Goal: Transaction & Acquisition: Purchase product/service

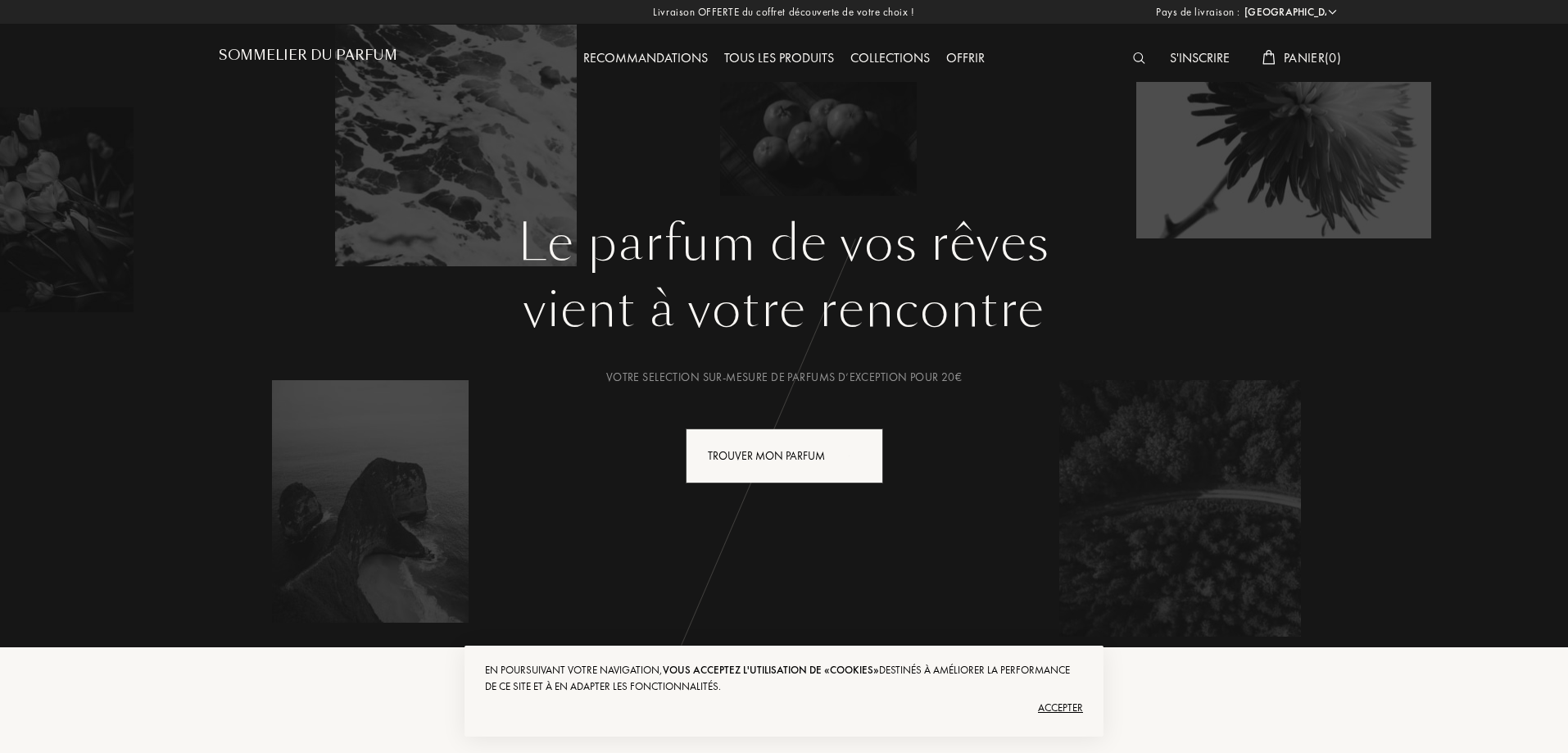
select select "EG"
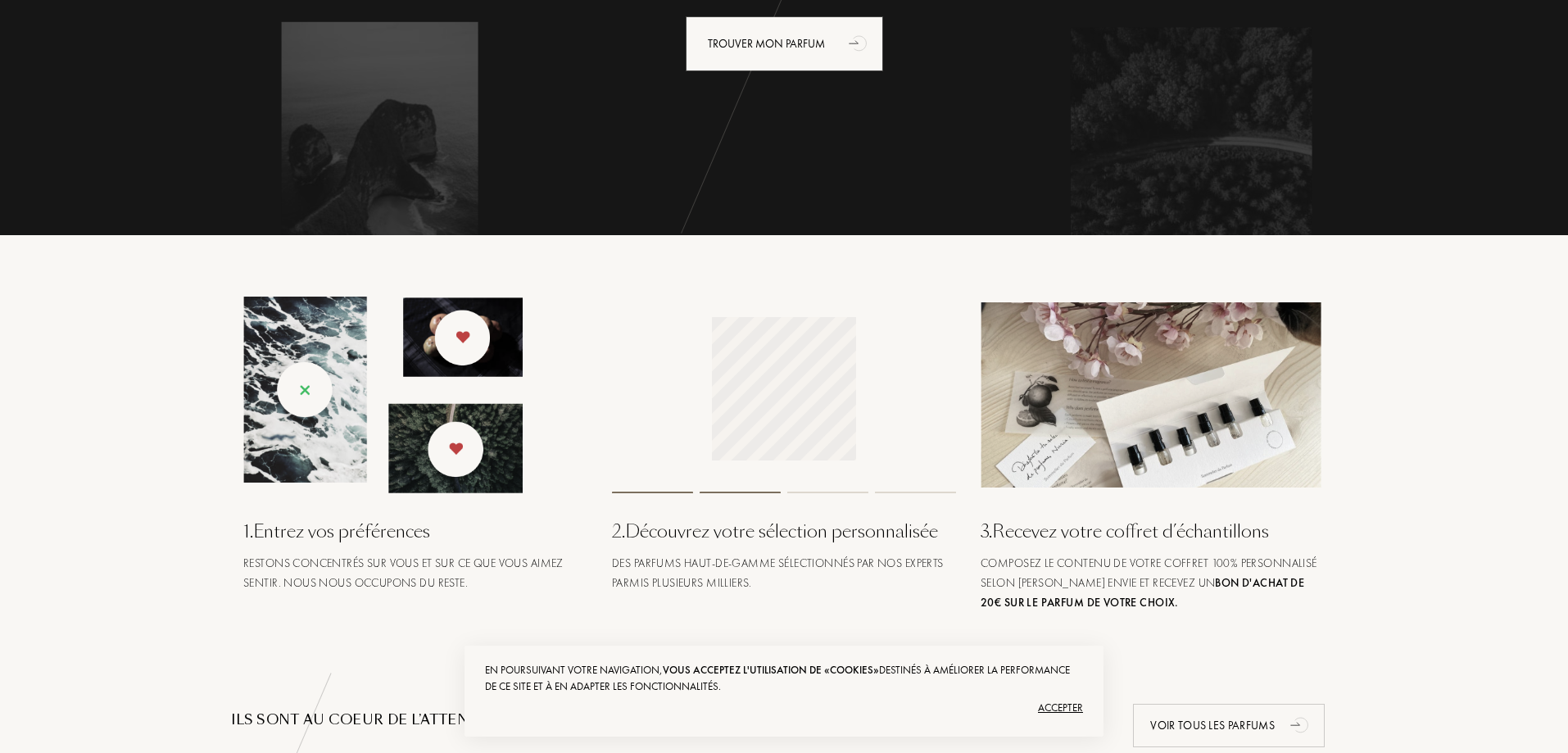
scroll to position [246, 0]
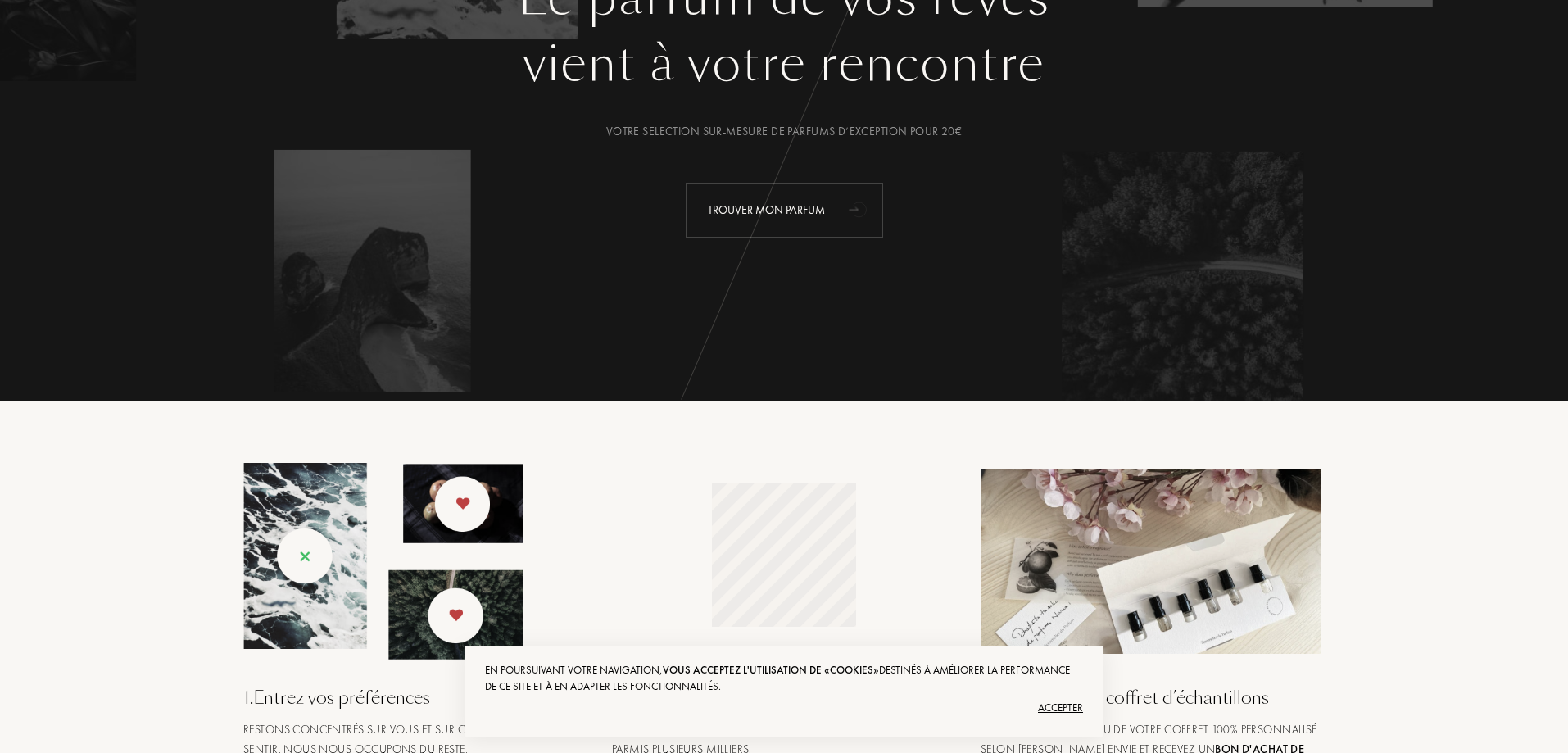
click at [807, 235] on div "Trouver mon parfum" at bounding box center [784, 210] width 197 height 55
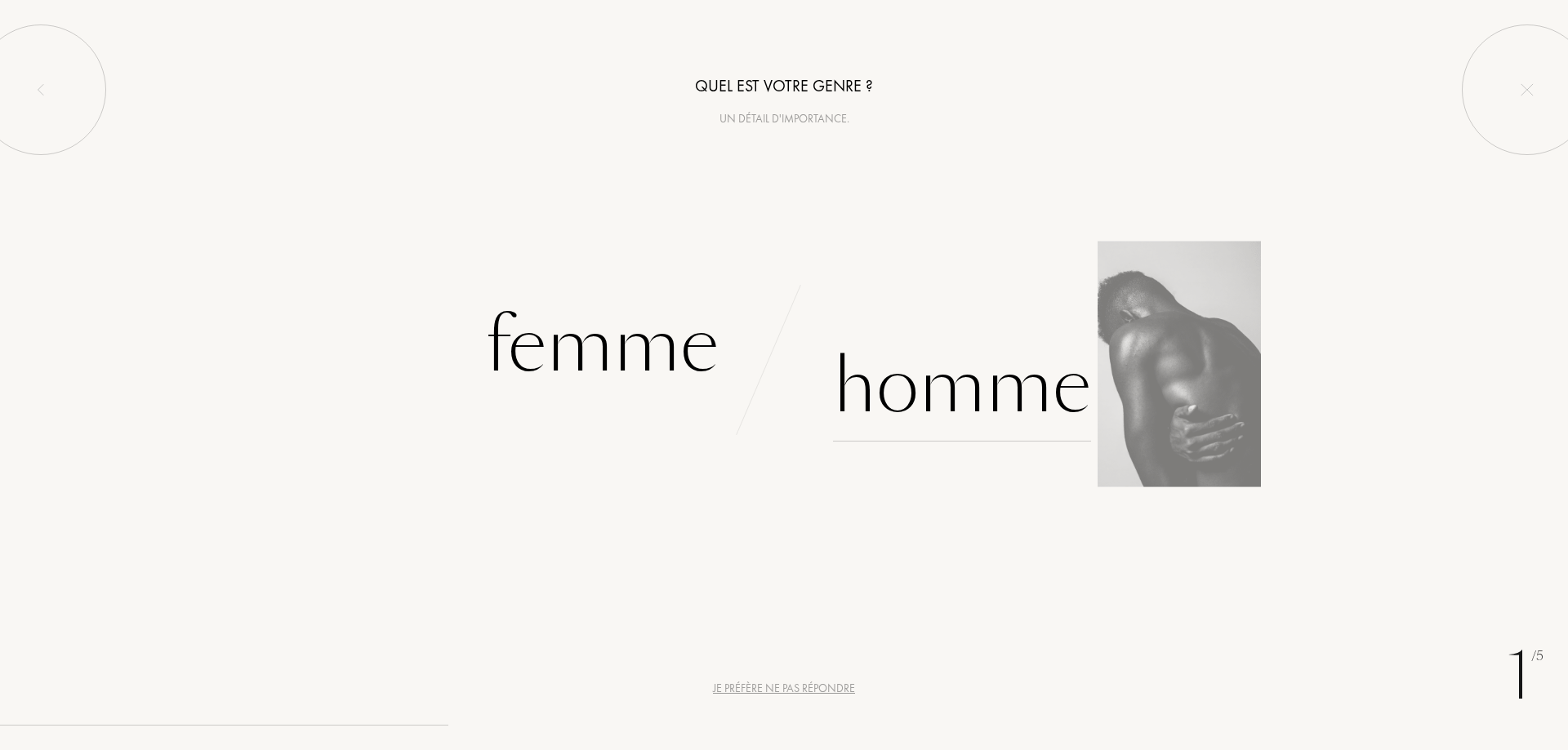
click at [896, 385] on div "Homme" at bounding box center [962, 385] width 258 height 110
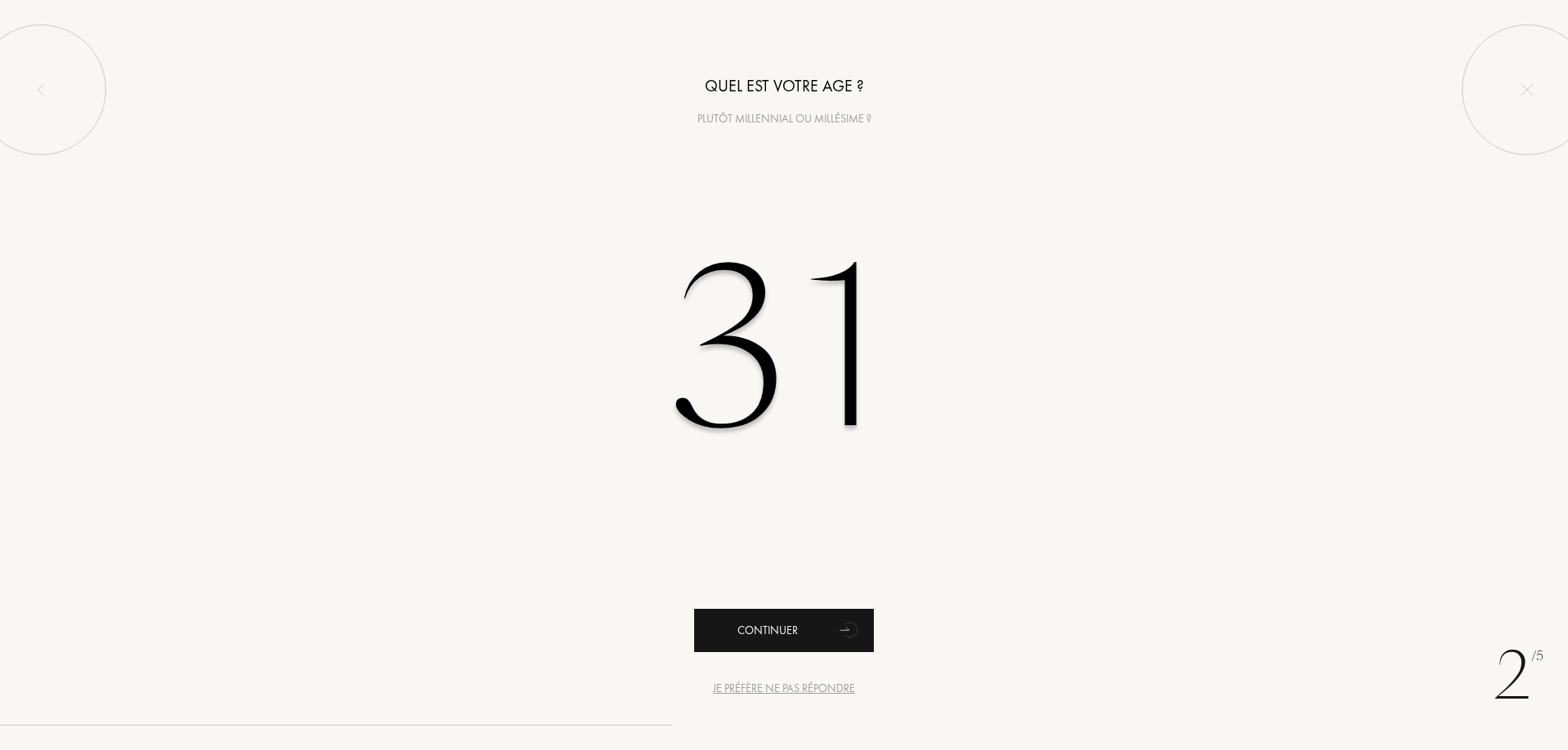
type input "31"
click at [761, 625] on div "Continuer" at bounding box center [784, 631] width 180 height 44
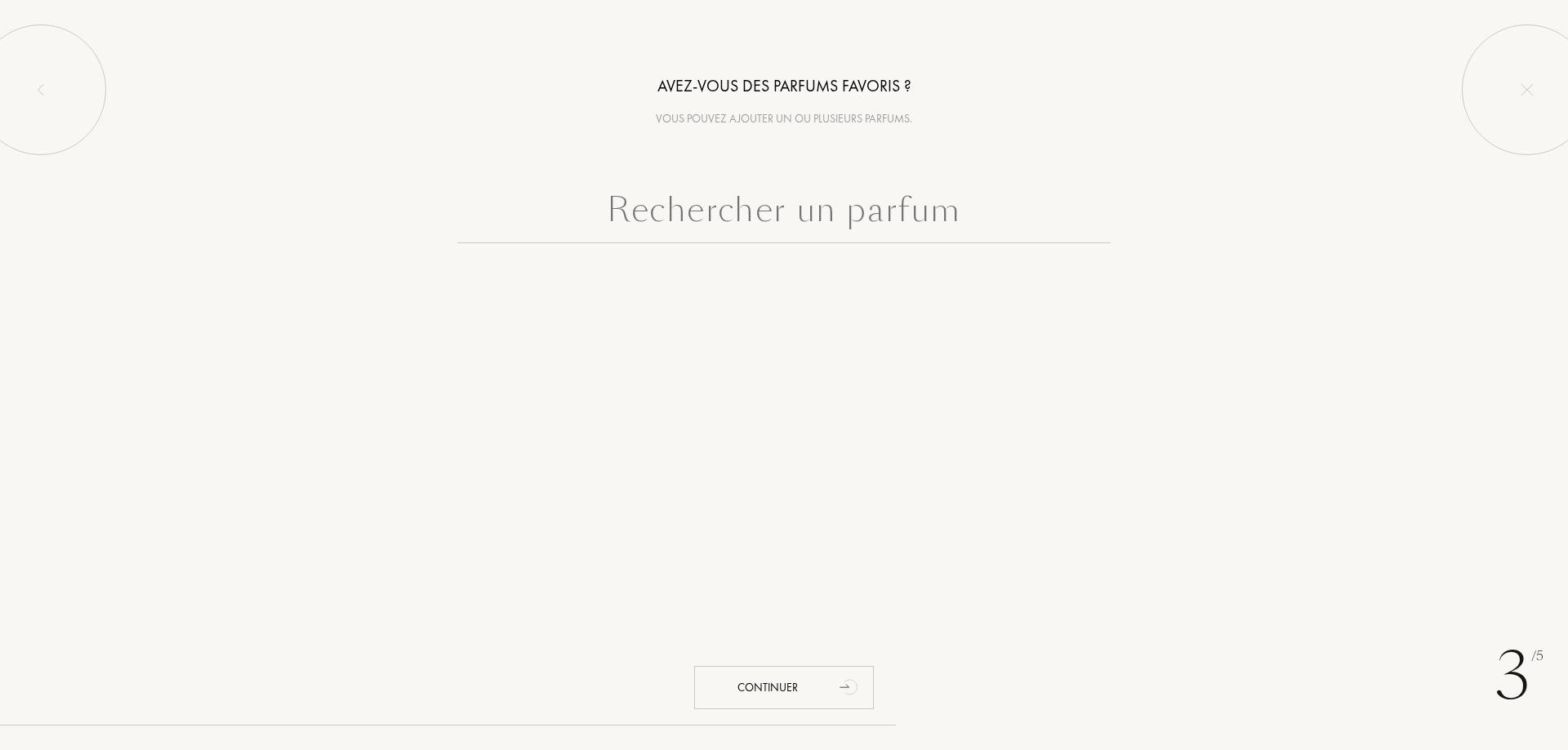
click at [796, 239] on input "text" at bounding box center [784, 214] width 653 height 59
click at [712, 205] on input "text" at bounding box center [784, 214] width 653 height 59
drag, startPoint x: 712, startPoint y: 205, endPoint x: 618, endPoint y: 225, distance: 96.1
click at [618, 225] on input "text" at bounding box center [784, 214] width 653 height 59
click at [703, 202] on input "text" at bounding box center [784, 214] width 653 height 59
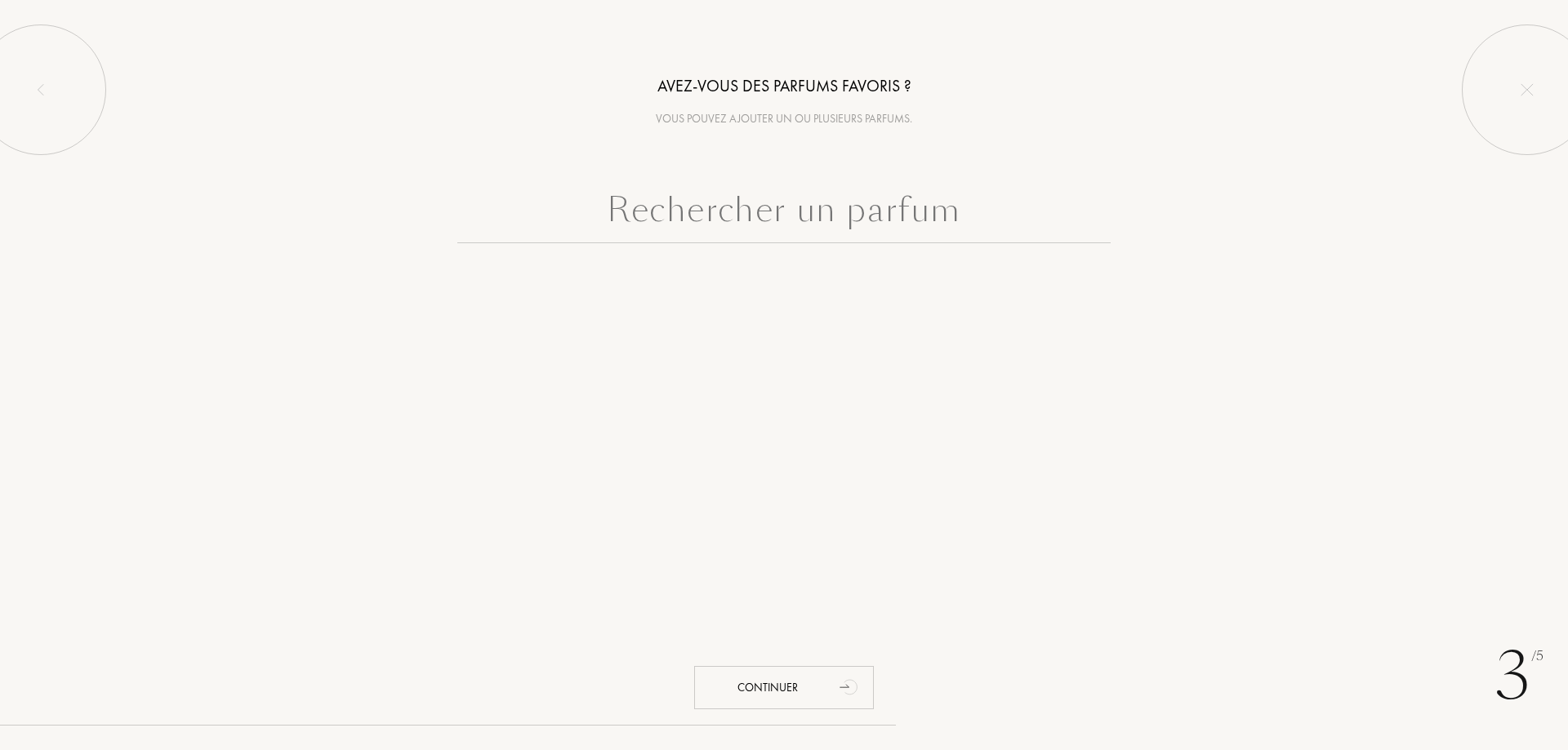
click at [703, 202] on input "text" at bounding box center [784, 214] width 653 height 59
click at [934, 212] on input "text" at bounding box center [784, 214] width 653 height 59
click at [976, 204] on input "text" at bounding box center [784, 214] width 653 height 59
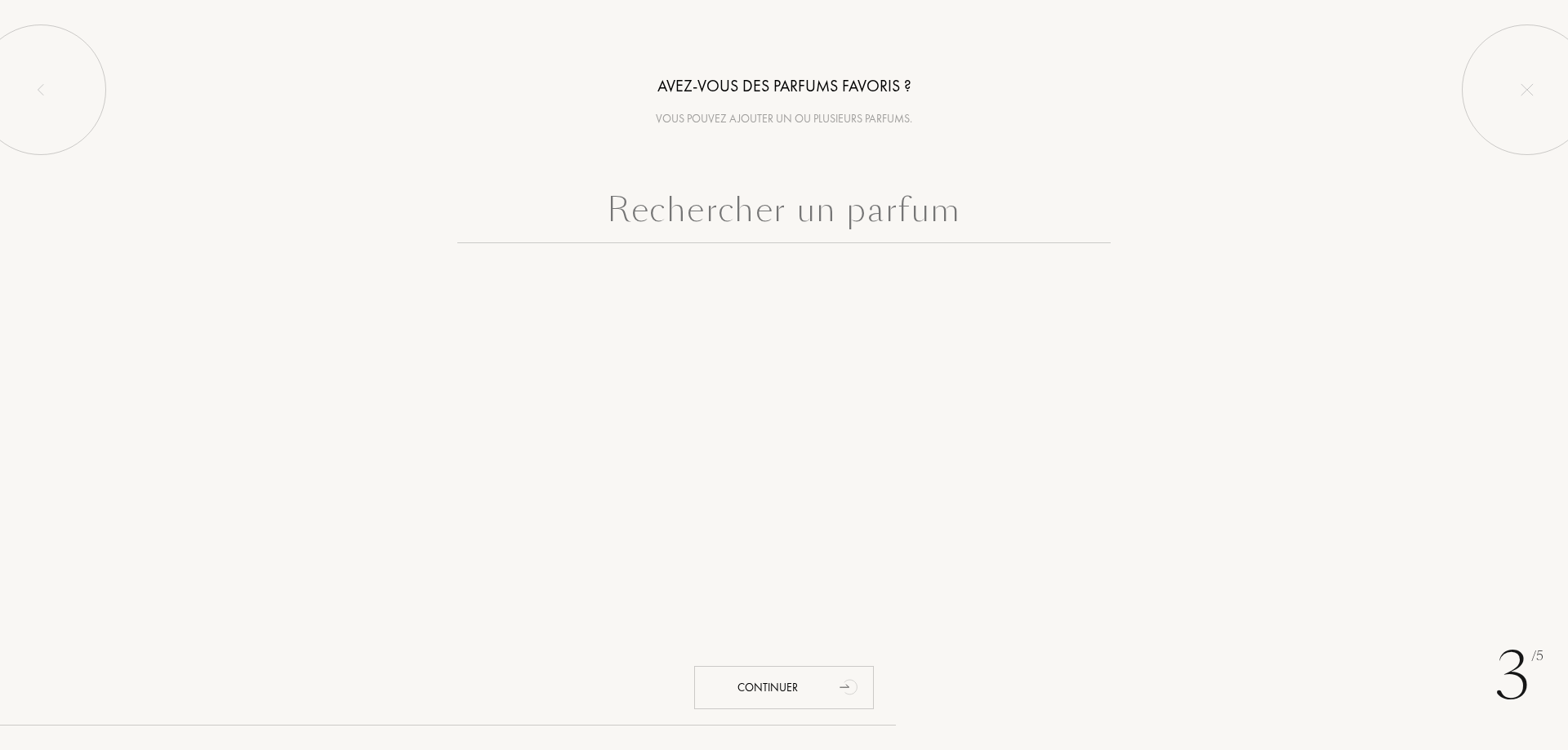
click at [977, 204] on input "text" at bounding box center [784, 214] width 653 height 59
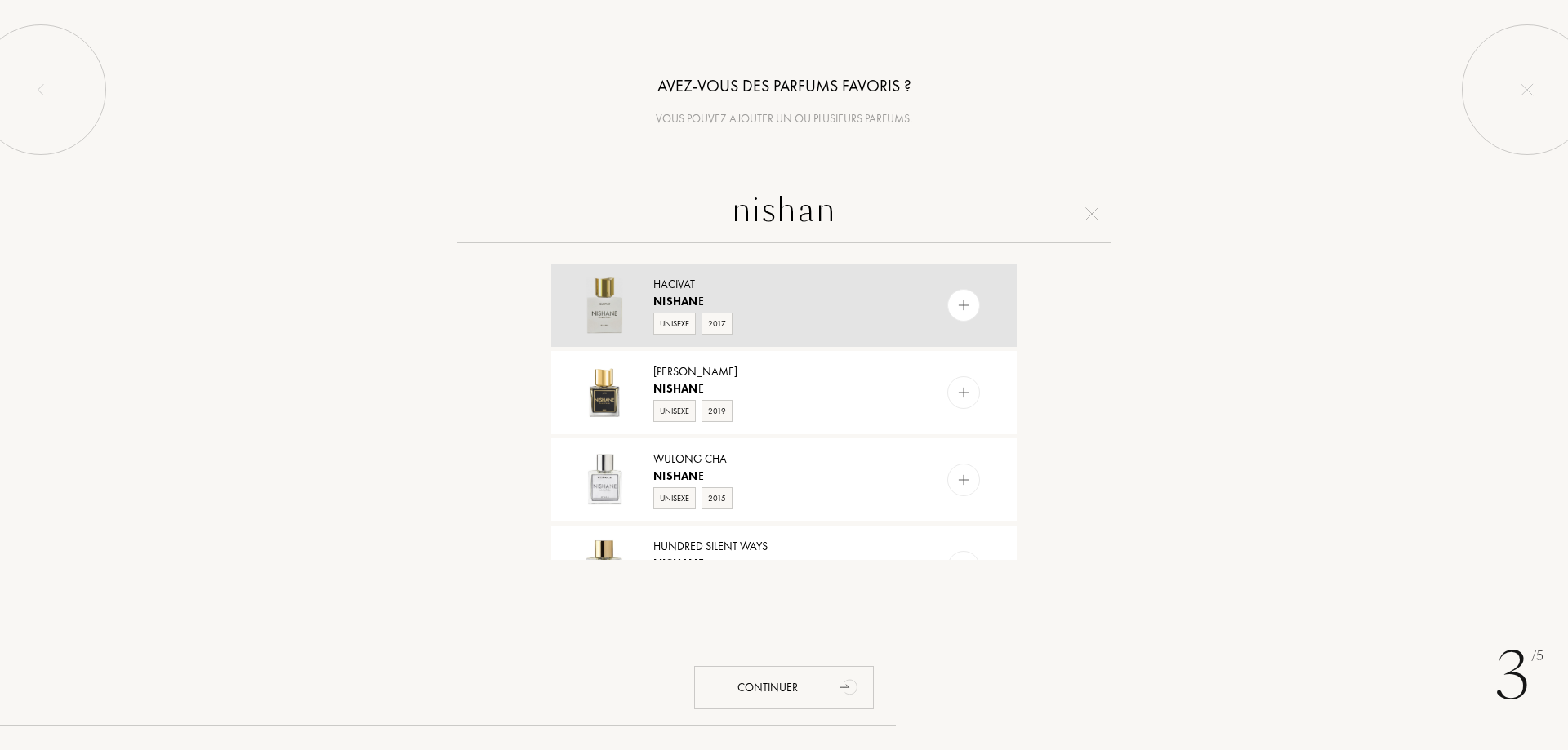
type input "nishan"
click at [768, 289] on div "Hacivat" at bounding box center [782, 284] width 259 height 17
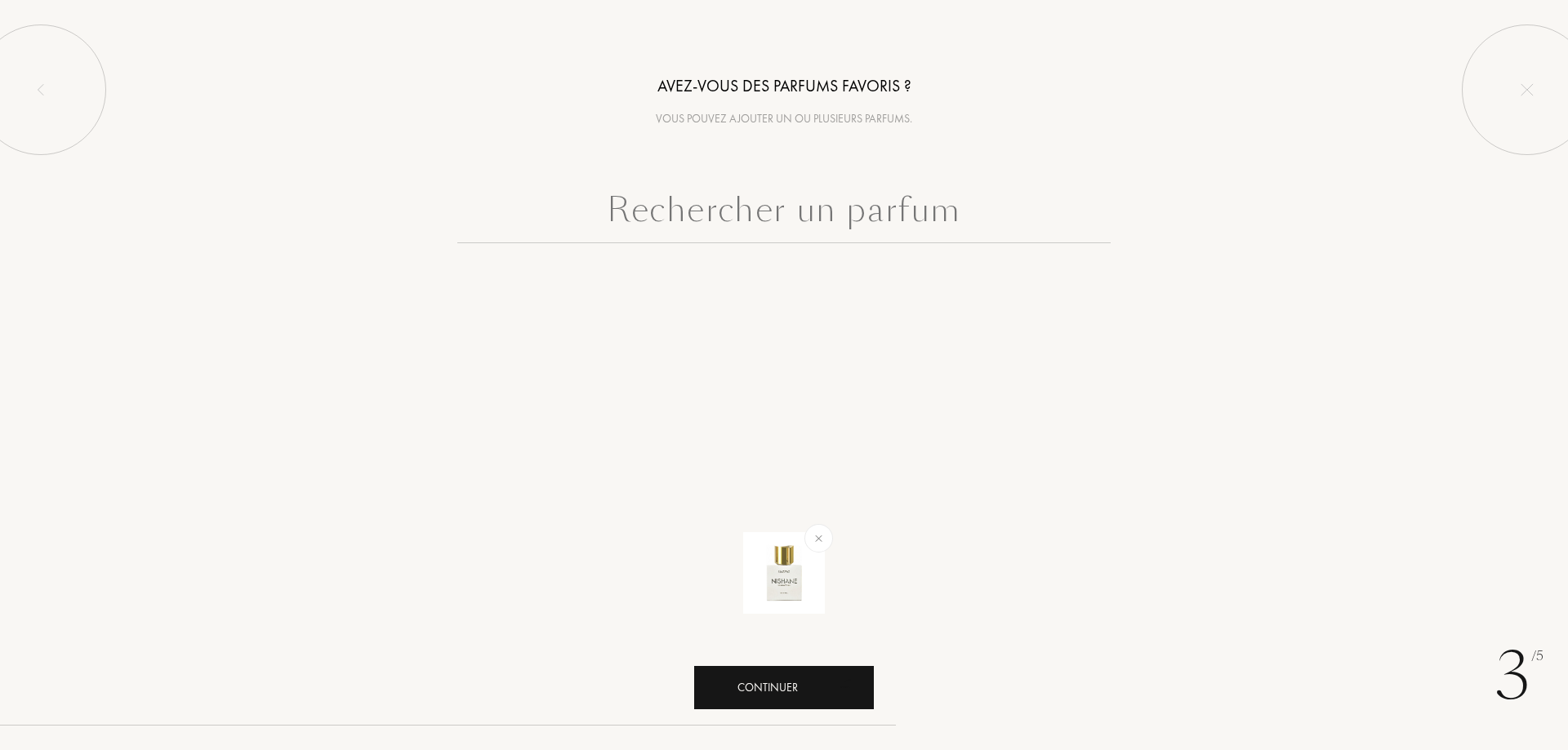
click at [798, 696] on div "Continuer" at bounding box center [784, 688] width 180 height 44
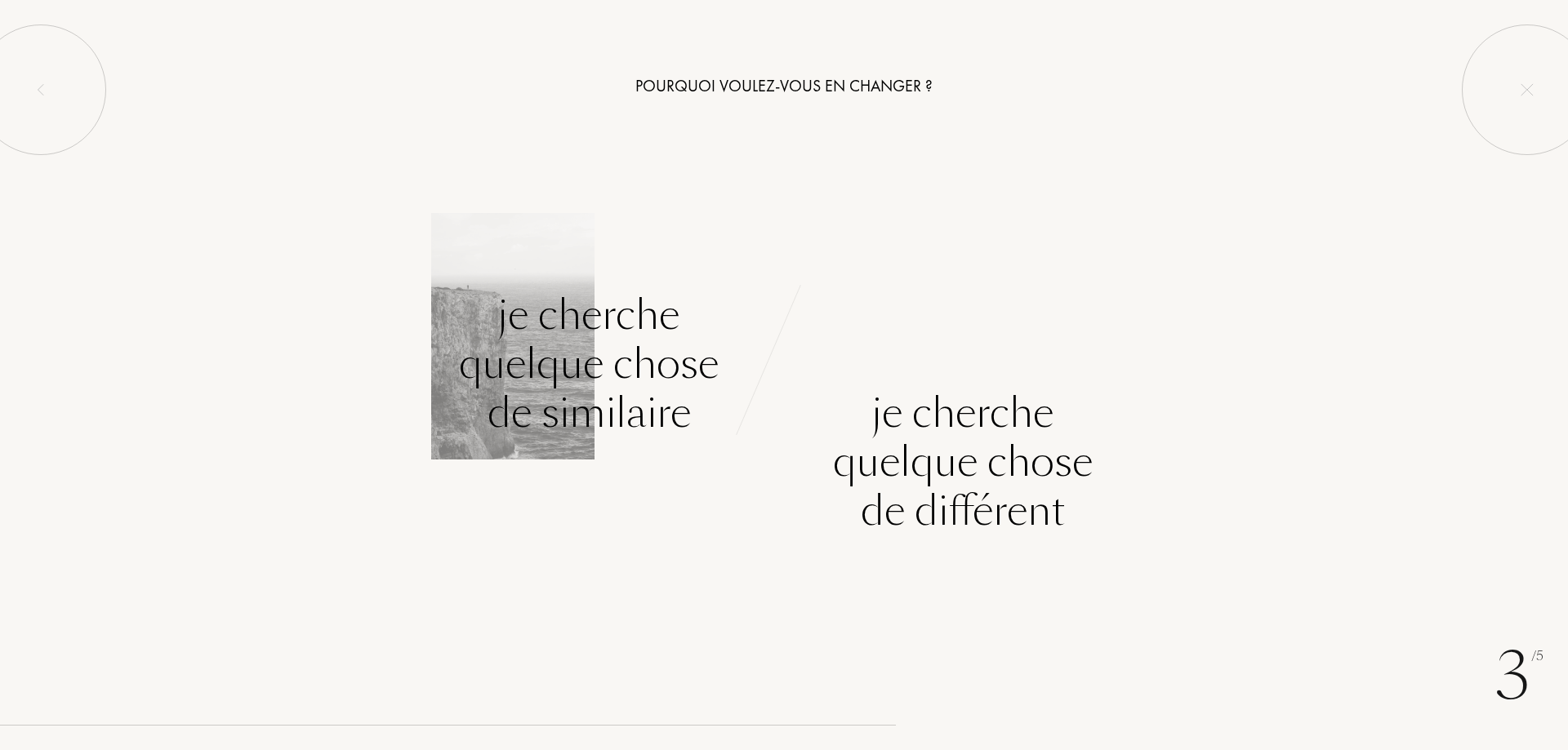
click at [591, 375] on div "Je cherche quelque chose de similaire" at bounding box center [588, 365] width 259 height 147
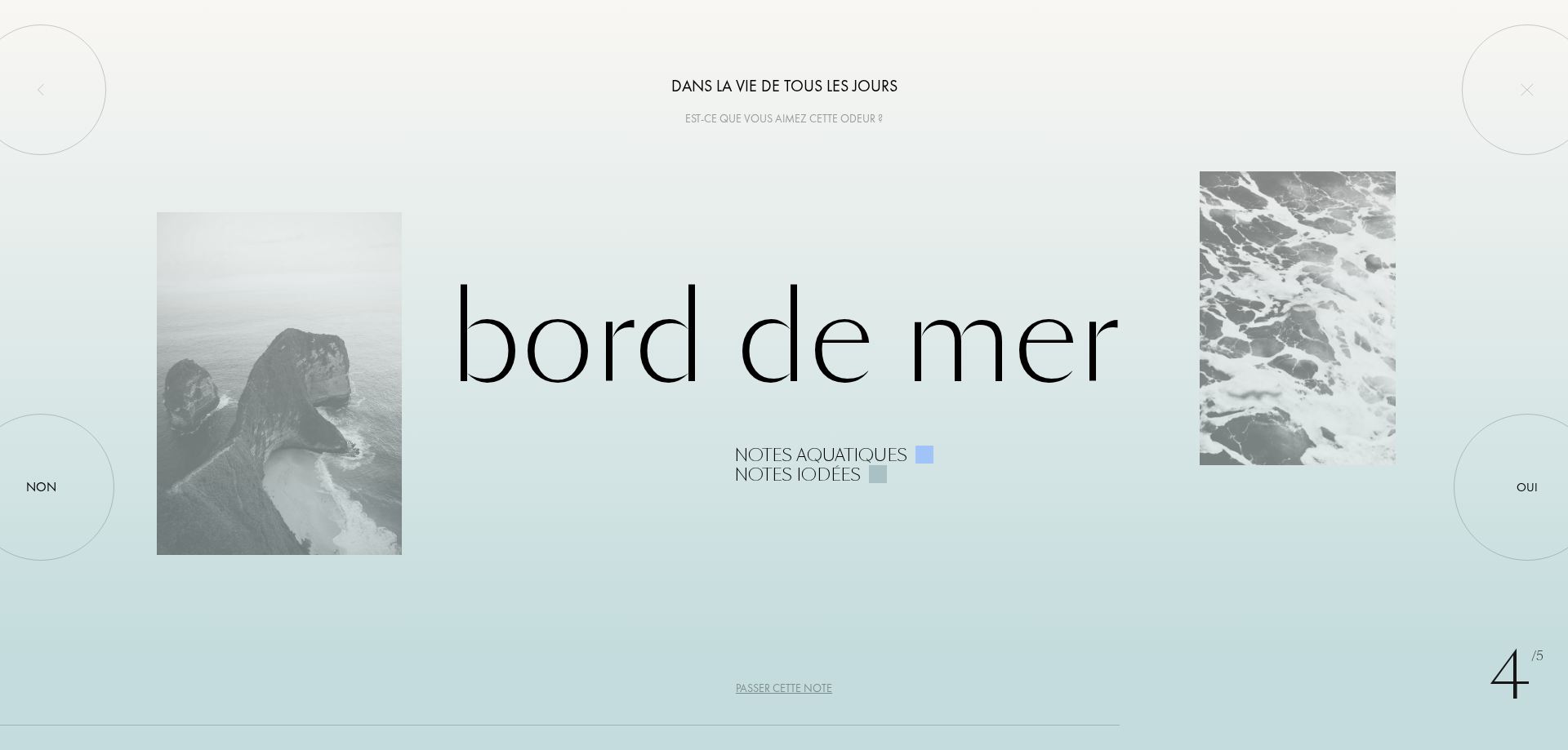
click at [799, 681] on div "Passer cette note" at bounding box center [784, 688] width 96 height 17
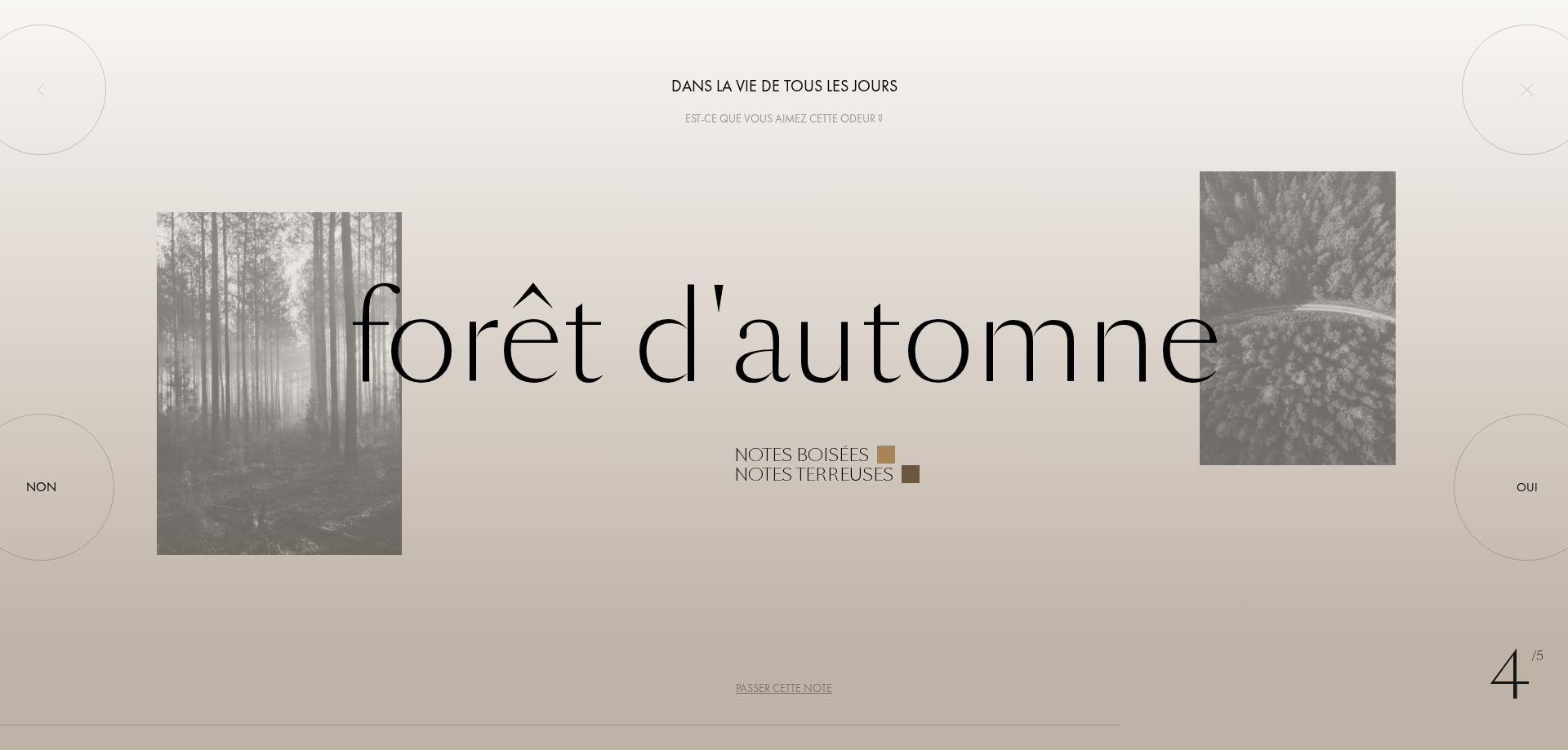
click at [803, 690] on div "Passer cette note" at bounding box center [784, 688] width 96 height 17
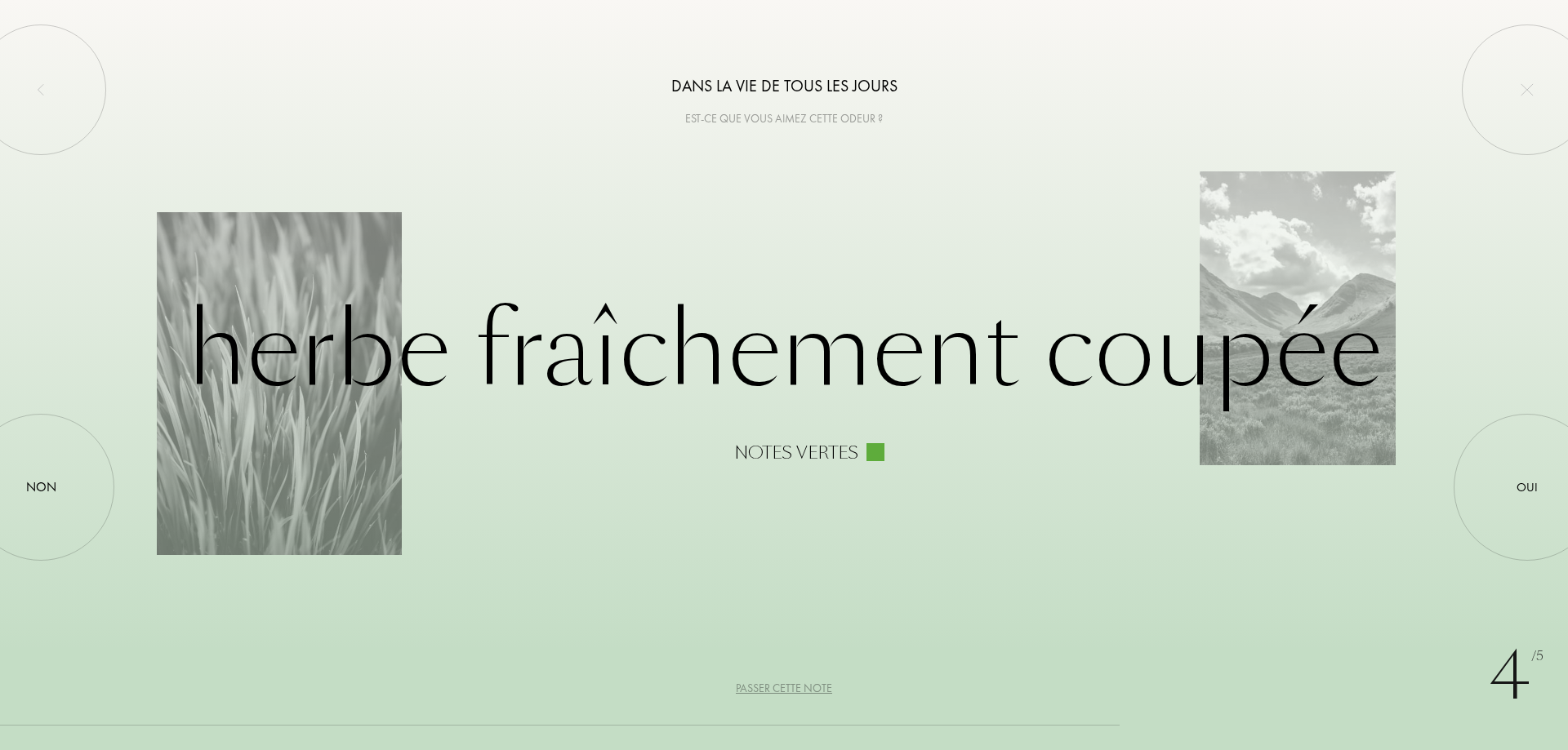
click at [776, 685] on div "Passer cette note" at bounding box center [784, 688] width 96 height 17
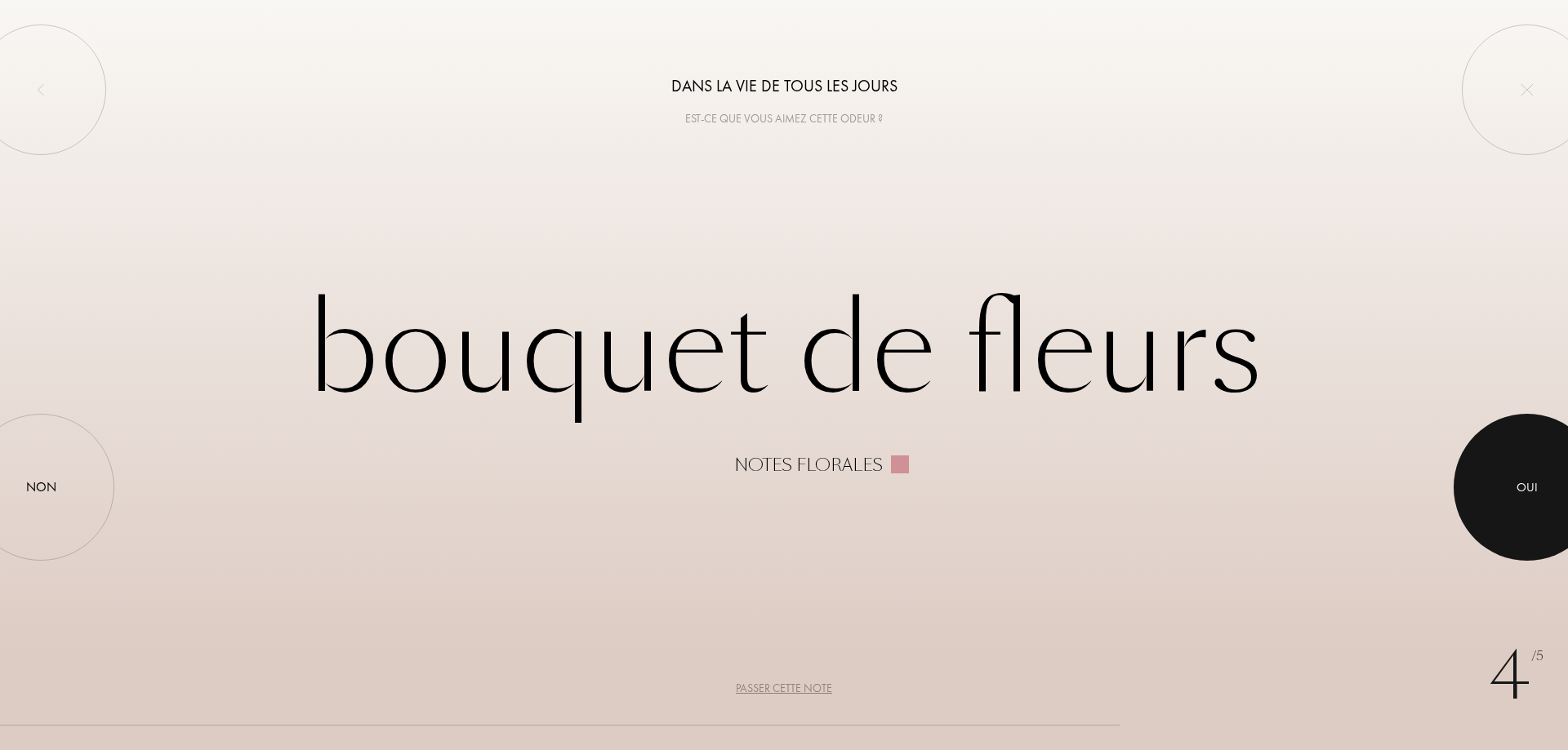
click at [1497, 467] on div at bounding box center [1527, 487] width 147 height 147
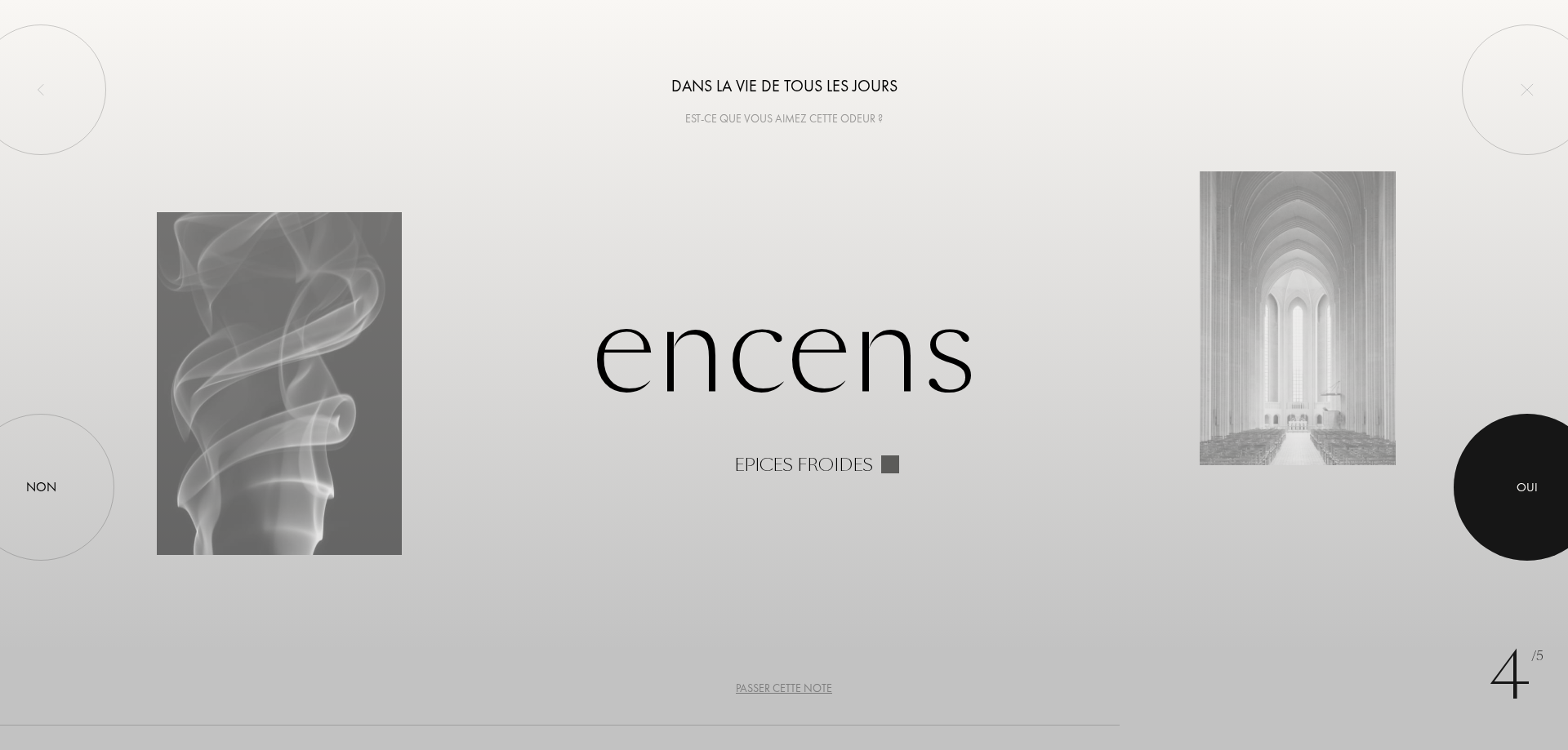
click at [1502, 472] on div at bounding box center [1527, 487] width 147 height 147
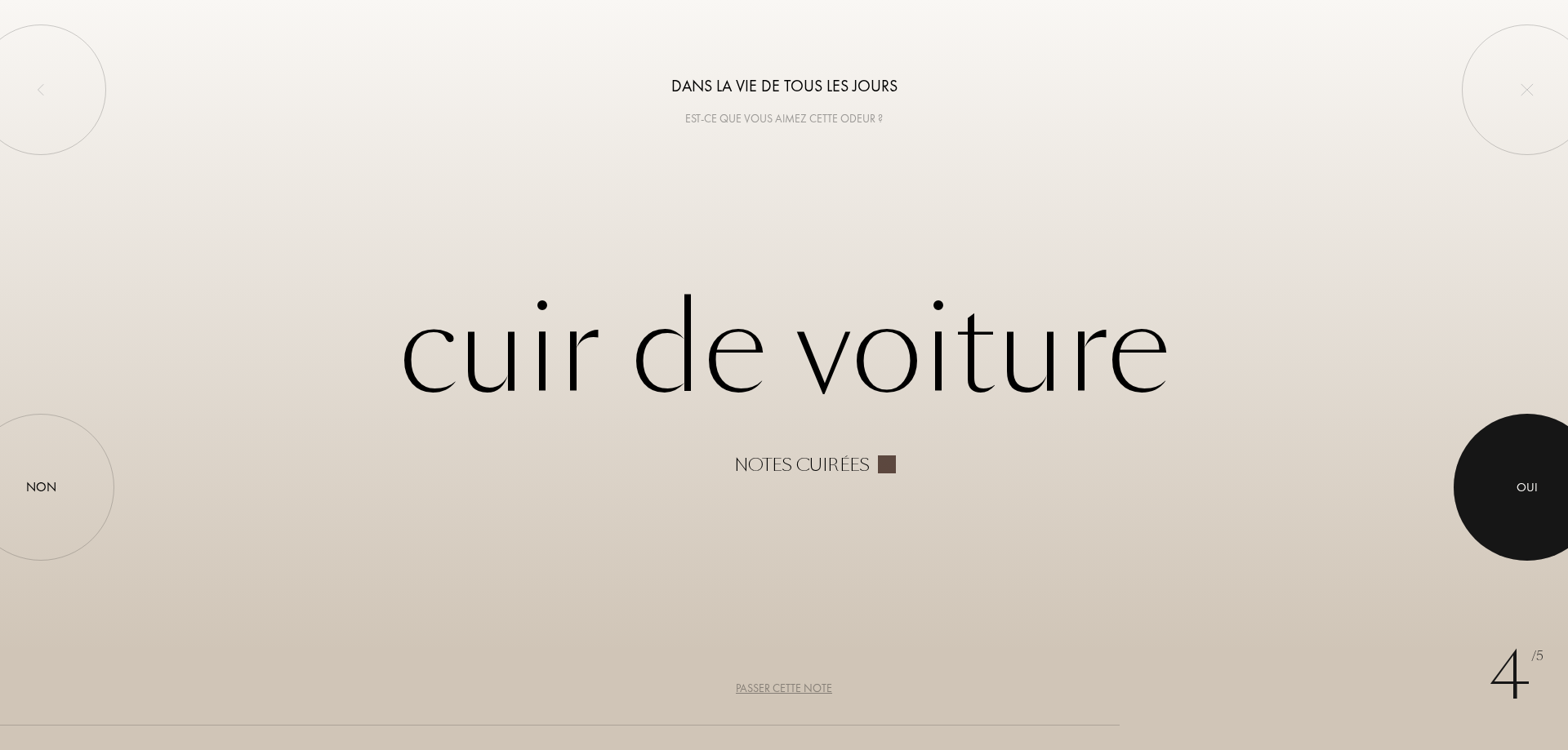
click at [1502, 472] on div at bounding box center [1527, 487] width 147 height 147
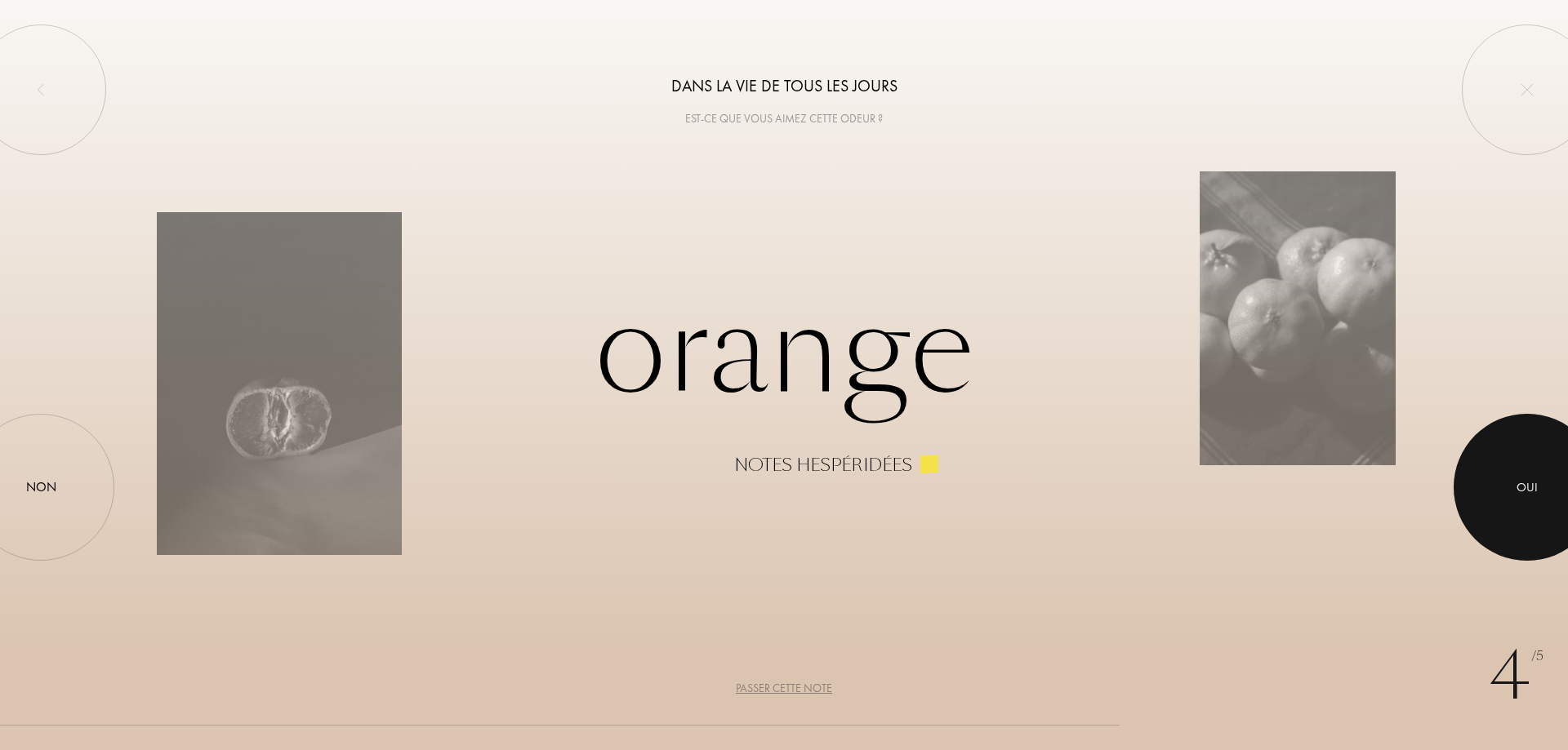
click at [1502, 472] on div at bounding box center [1527, 487] width 147 height 147
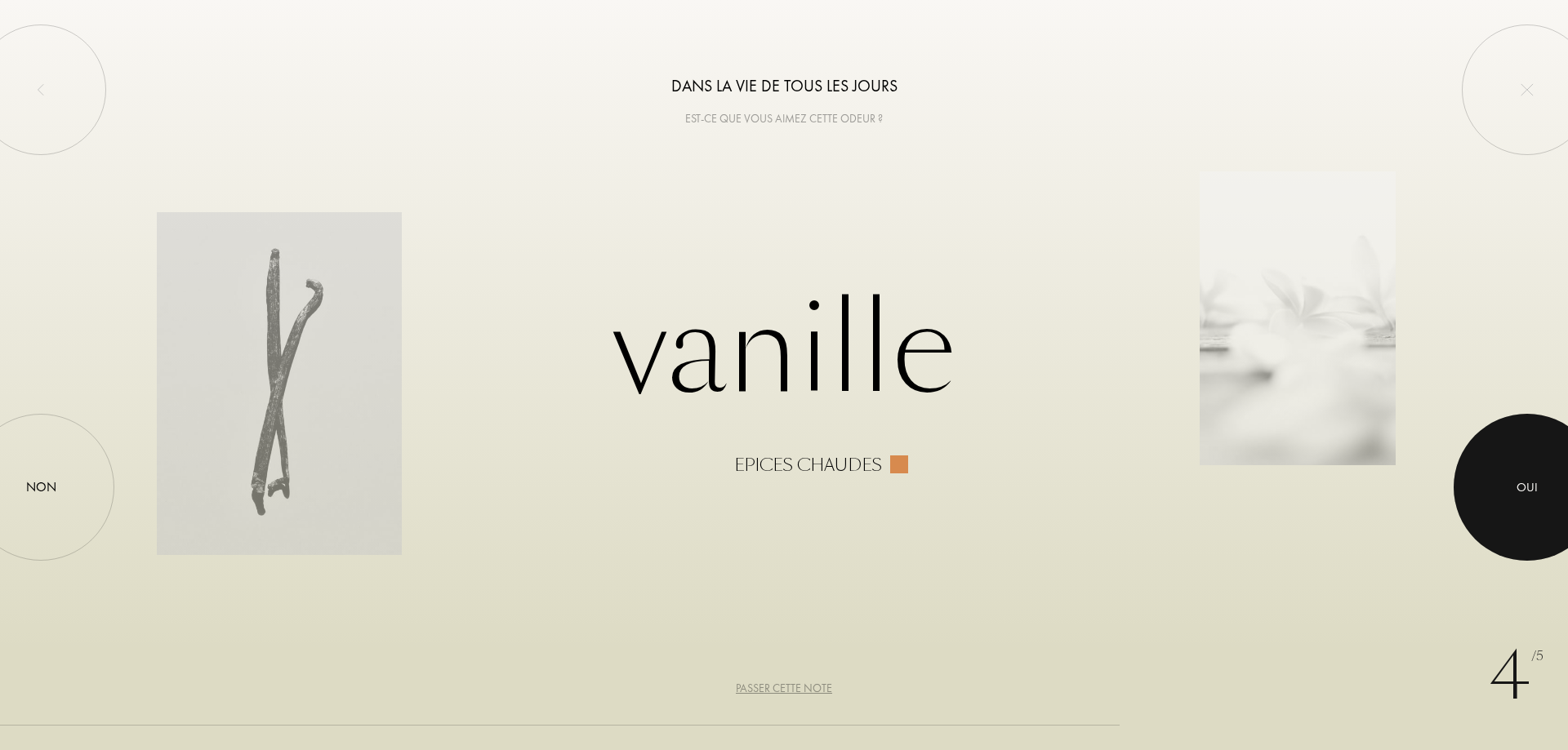
click at [1502, 472] on div at bounding box center [1527, 487] width 147 height 147
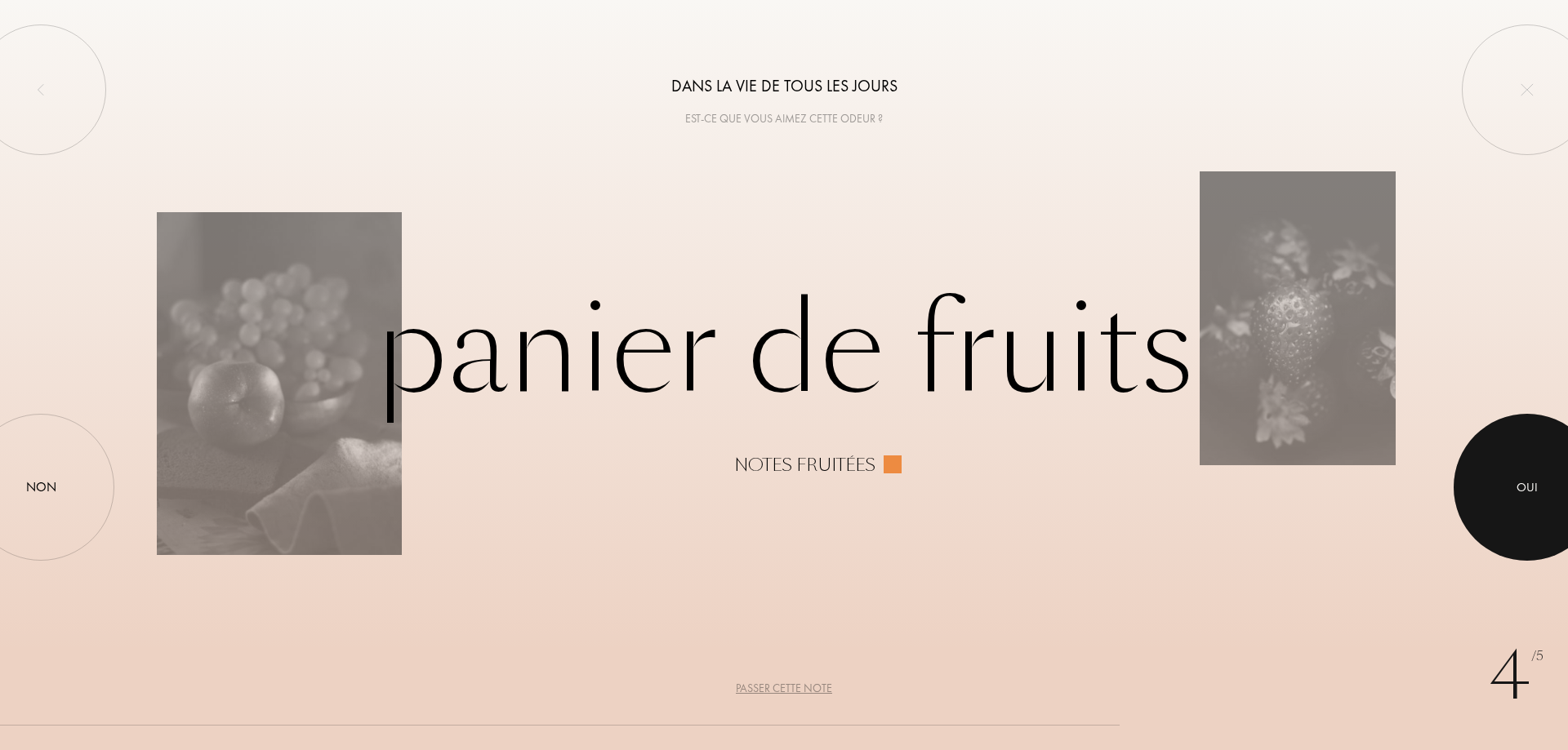
click at [1502, 472] on div at bounding box center [1527, 487] width 147 height 147
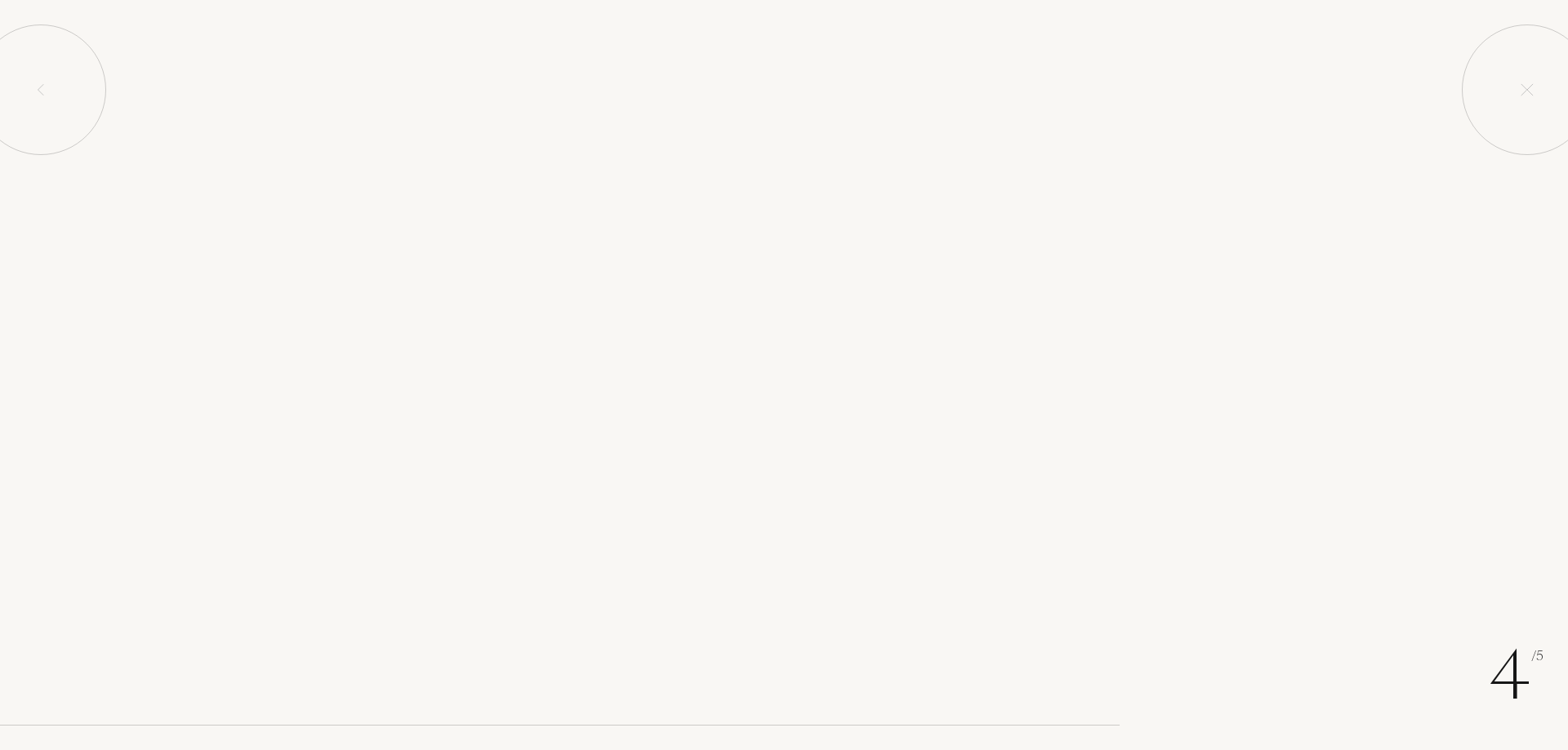
click at [1502, 472] on div at bounding box center [1527, 487] width 147 height 147
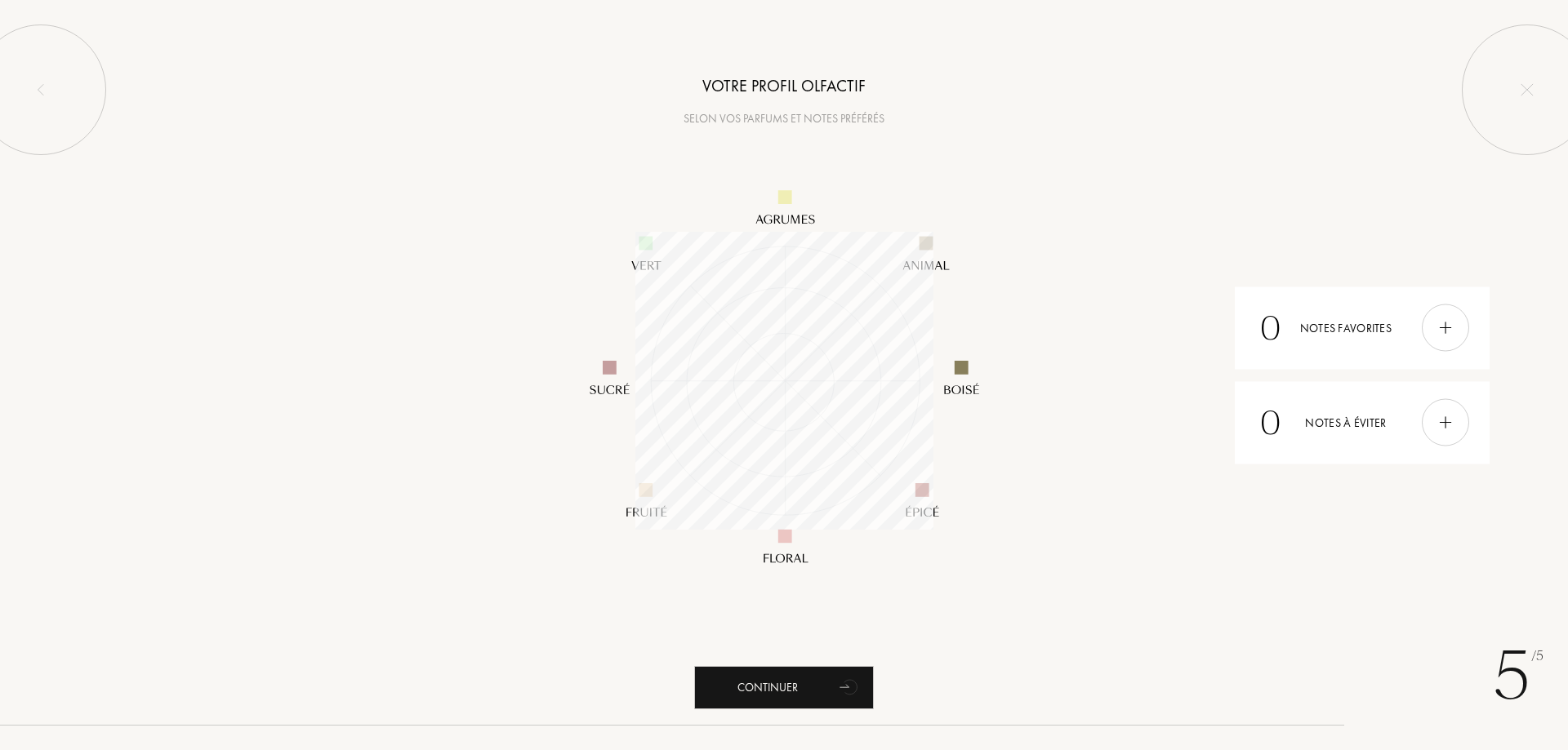
scroll to position [298, 298]
click at [777, 677] on div "Continuer" at bounding box center [784, 688] width 180 height 44
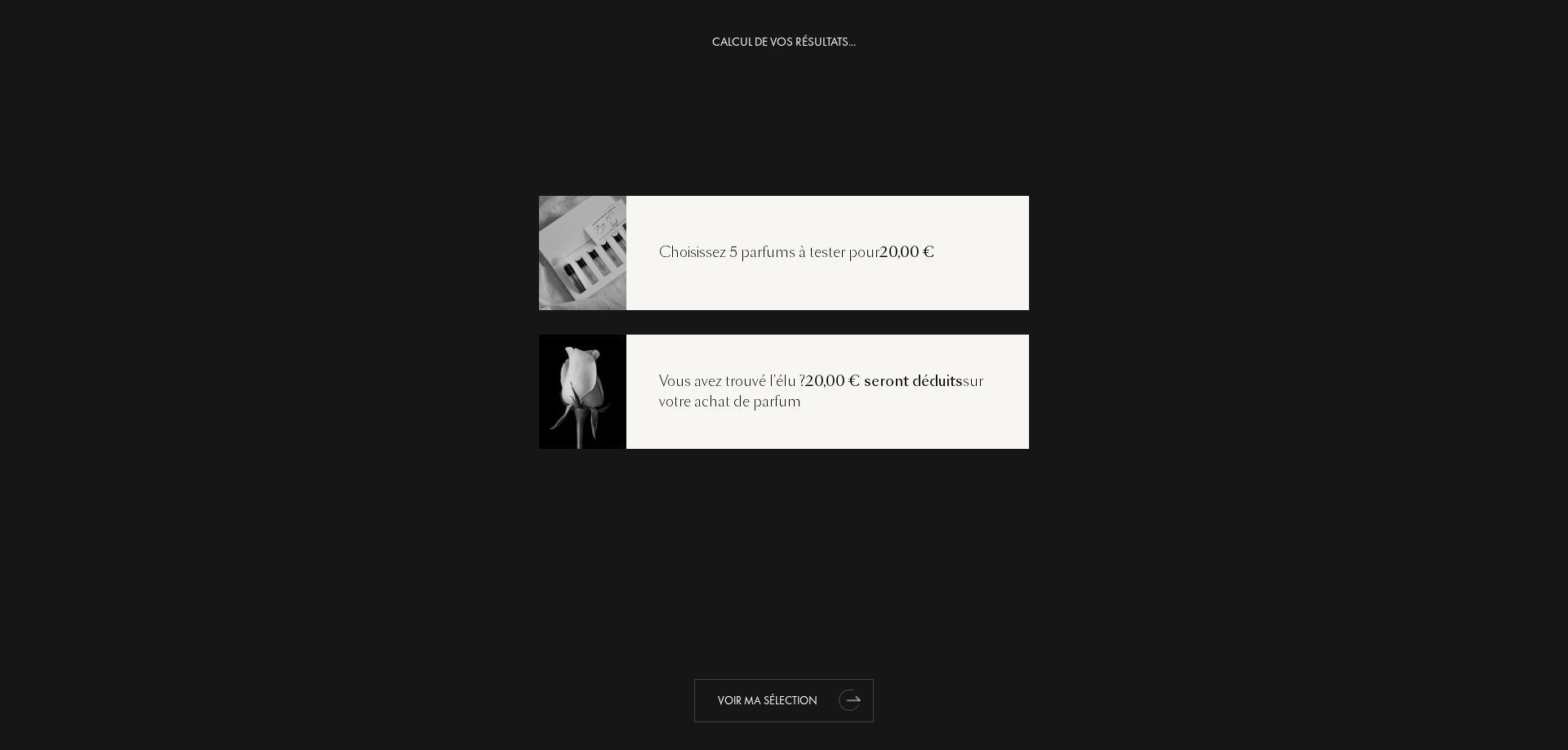
click at [770, 710] on div "Voir ma sélection" at bounding box center [784, 701] width 180 height 44
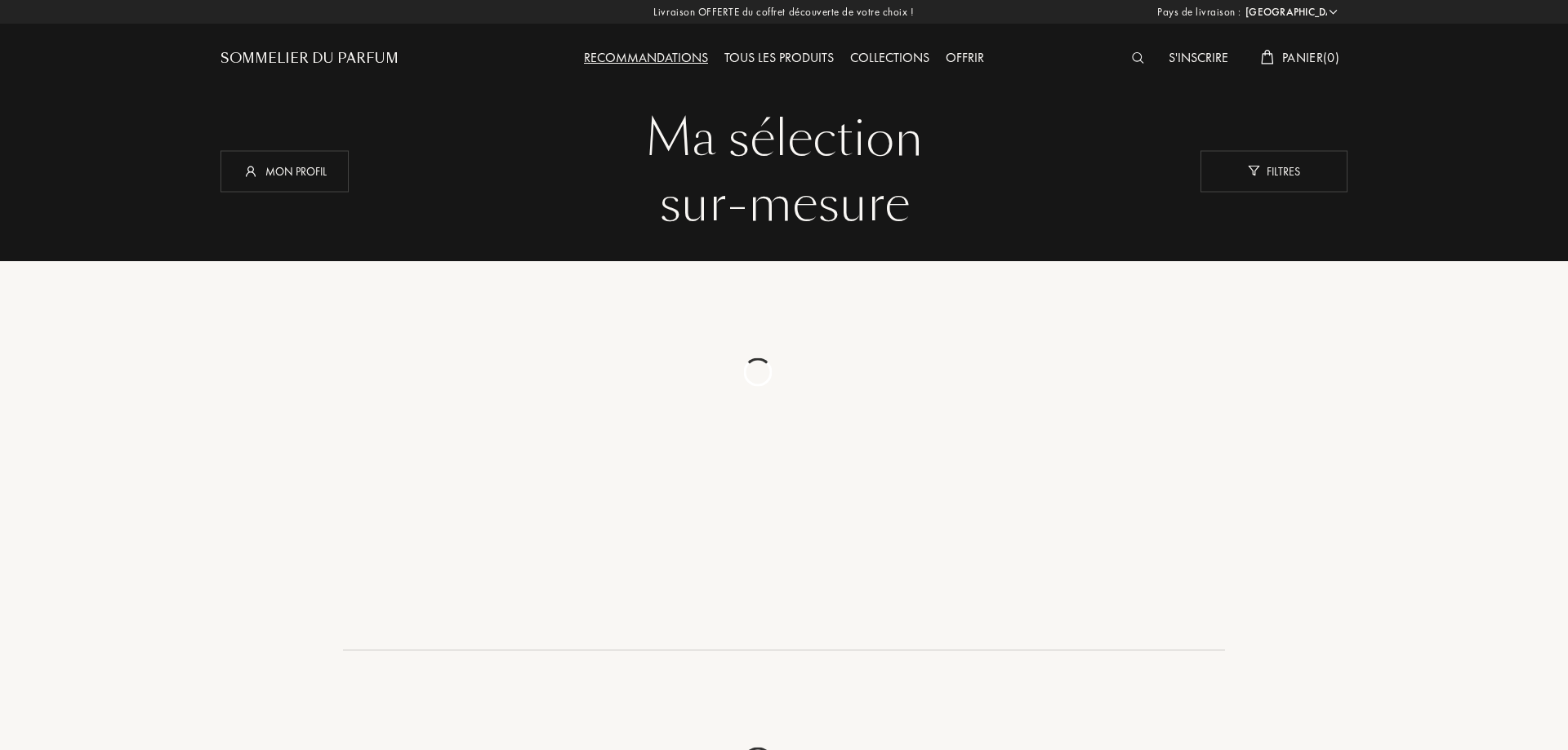
select select "EG"
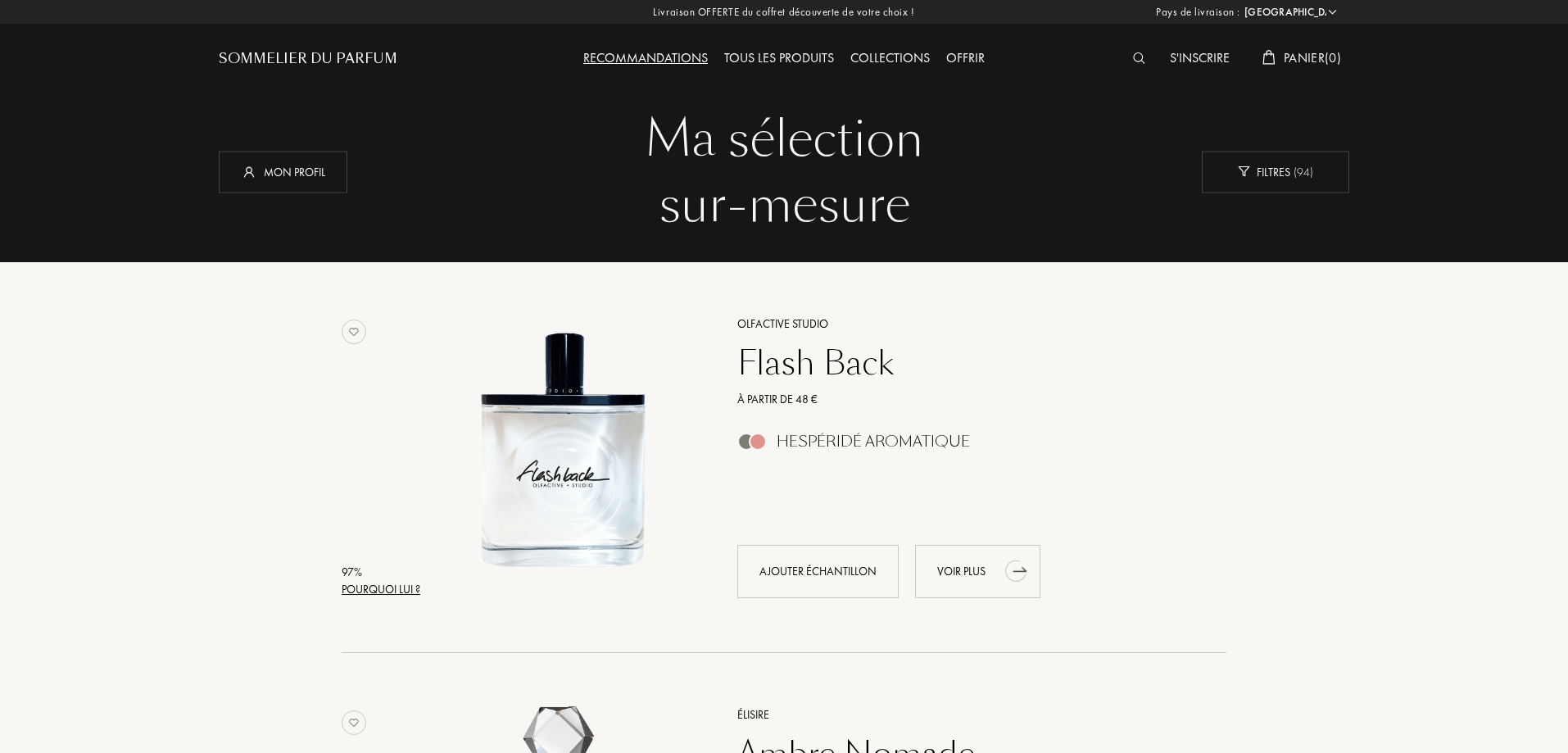
click at [968, 573] on div "Voir plus" at bounding box center [977, 571] width 125 height 53
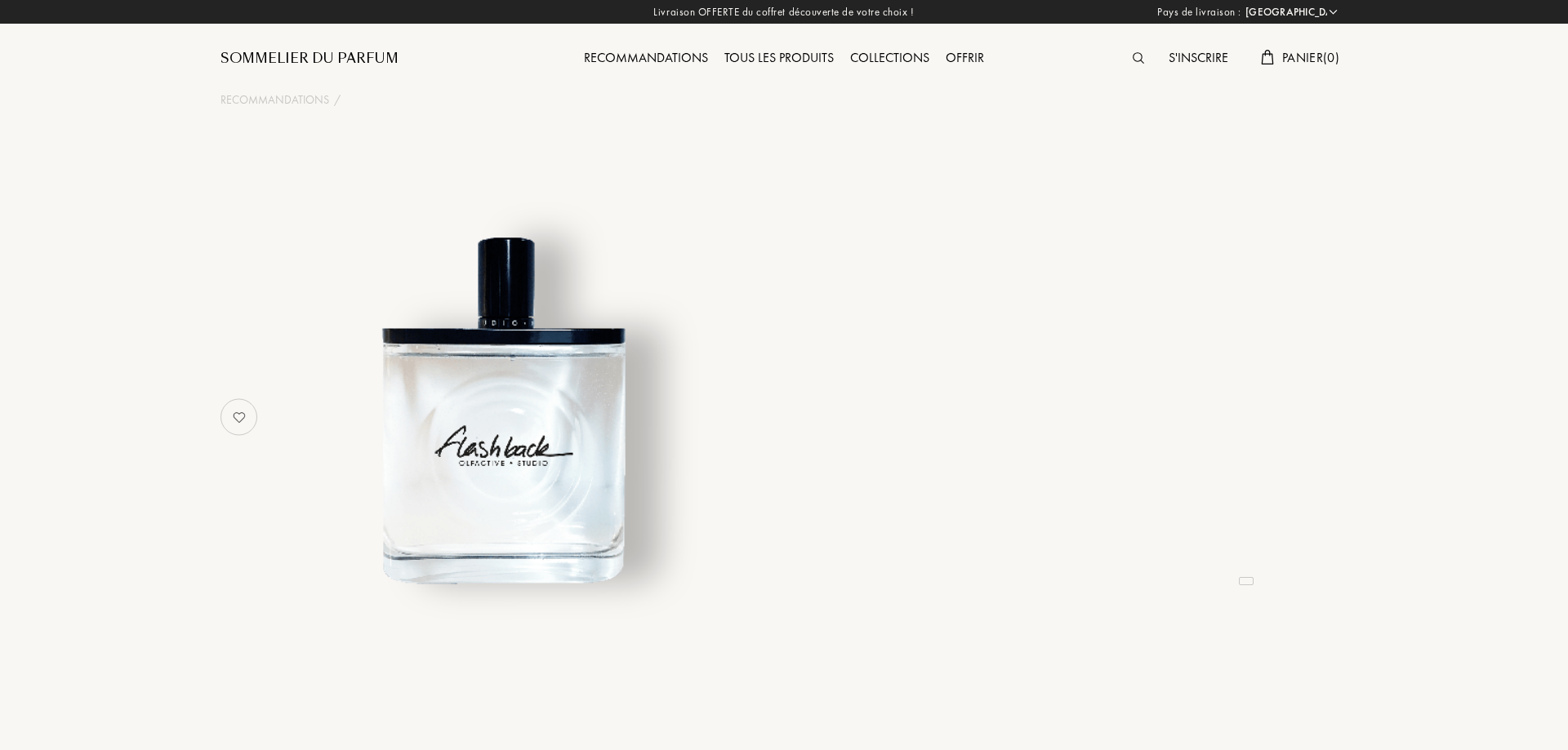
select select "EG"
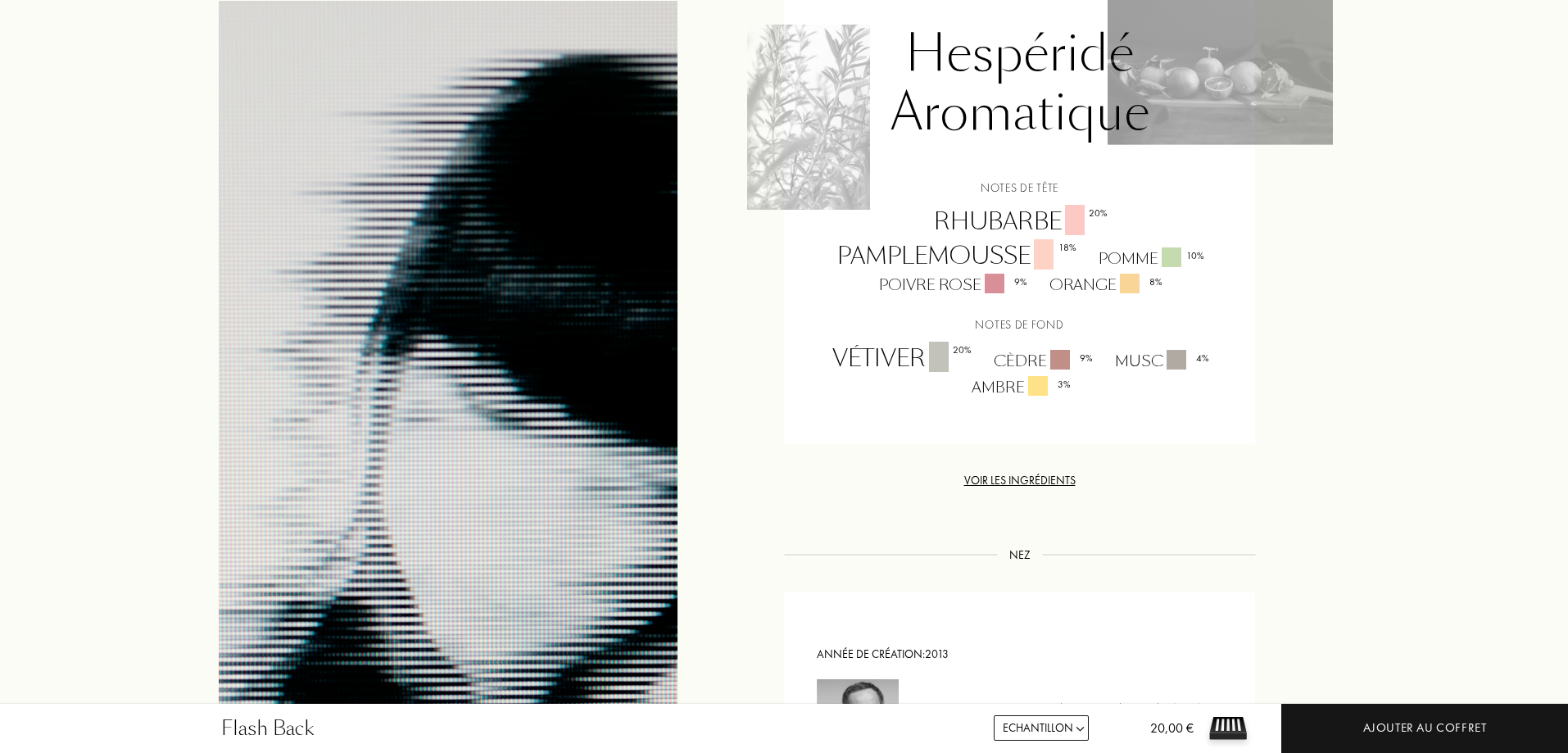
scroll to position [1311, 0]
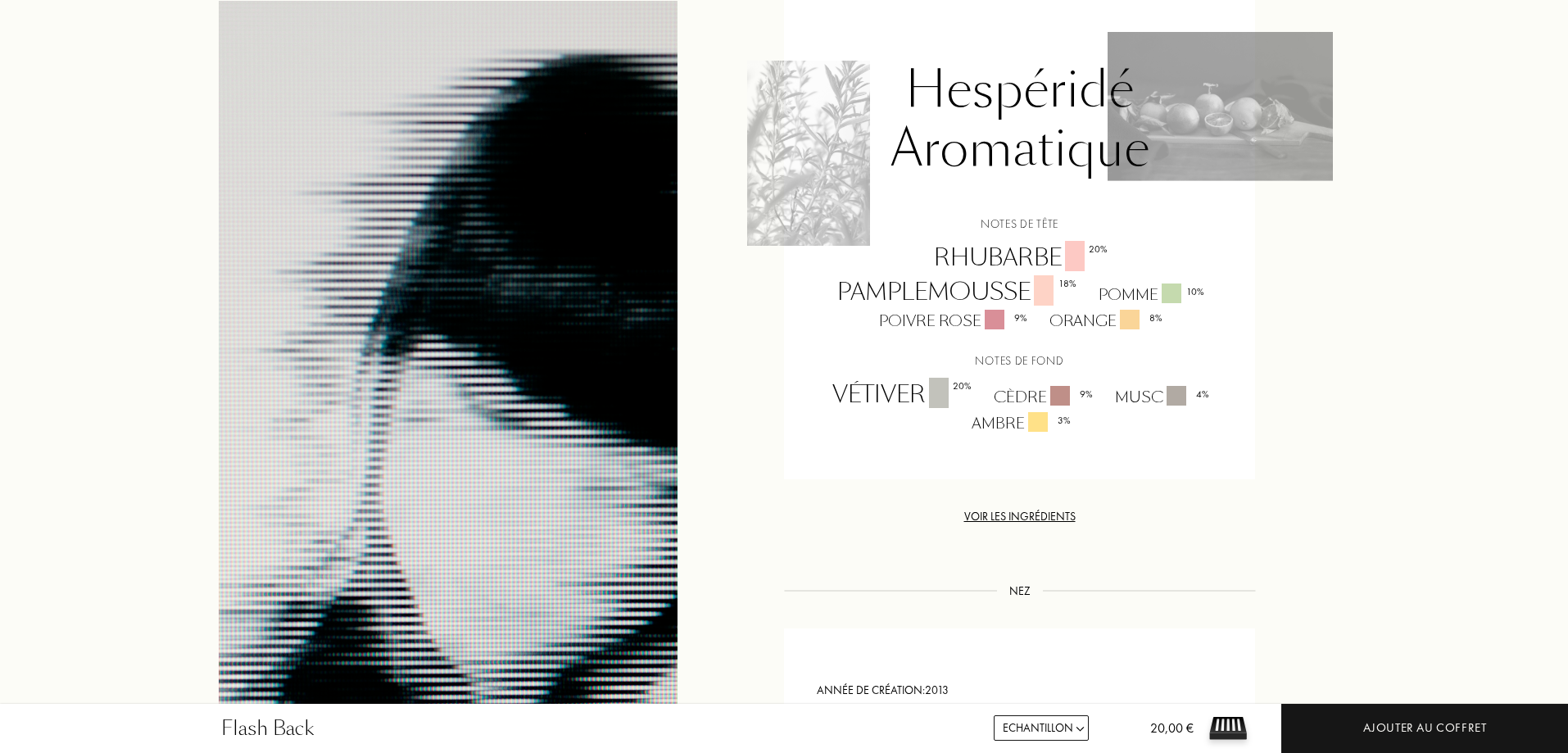
click at [1145, 285] on div "Pomme 10 %" at bounding box center [1150, 295] width 128 height 22
drag, startPoint x: 1145, startPoint y: 285, endPoint x: 1119, endPoint y: 328, distance: 50.2
click at [1120, 327] on div "Rhubarbe 20 % Pamplemousse 18 % Pomme 10 % Poivre rose 9 % Orange 8 %" at bounding box center [1019, 287] width 446 height 91
click at [1112, 332] on div "Notes de tête Rhubarbe 20 % Pamplemousse 18 % Pomme 10 % Poivre rose 9 % Orange…" at bounding box center [1019, 325] width 446 height 219
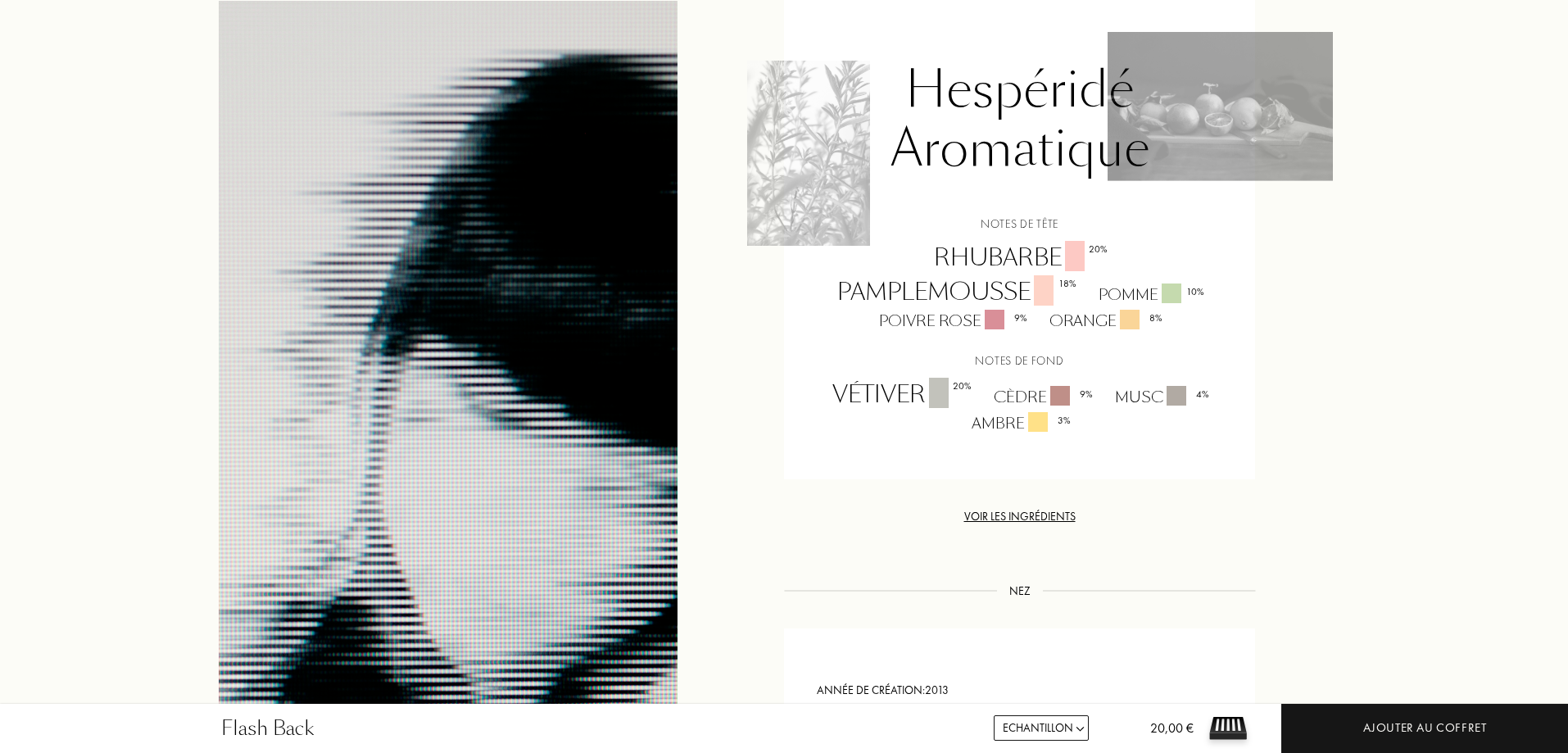
click at [1112, 332] on div "Notes de tête Rhubarbe 20 % Pamplemousse 18 % Pomme 10 % Poivre rose 9 % Orange…" at bounding box center [1019, 325] width 446 height 219
drag, startPoint x: 1112, startPoint y: 332, endPoint x: 1103, endPoint y: 408, distance: 76.5
click at [1103, 406] on div "Notes de tête Rhubarbe 20 % Pamplemousse 18 % Pomme 10 % Poivre rose 9 % Orange…" at bounding box center [1019, 325] width 446 height 219
click at [1103, 407] on div "Musc 4 %" at bounding box center [1160, 397] width 116 height 22
click at [1103, 408] on div "Vétiver 20 % Cèdre 9 % Musc 4 % Ambre 3 %" at bounding box center [1019, 406] width 446 height 57
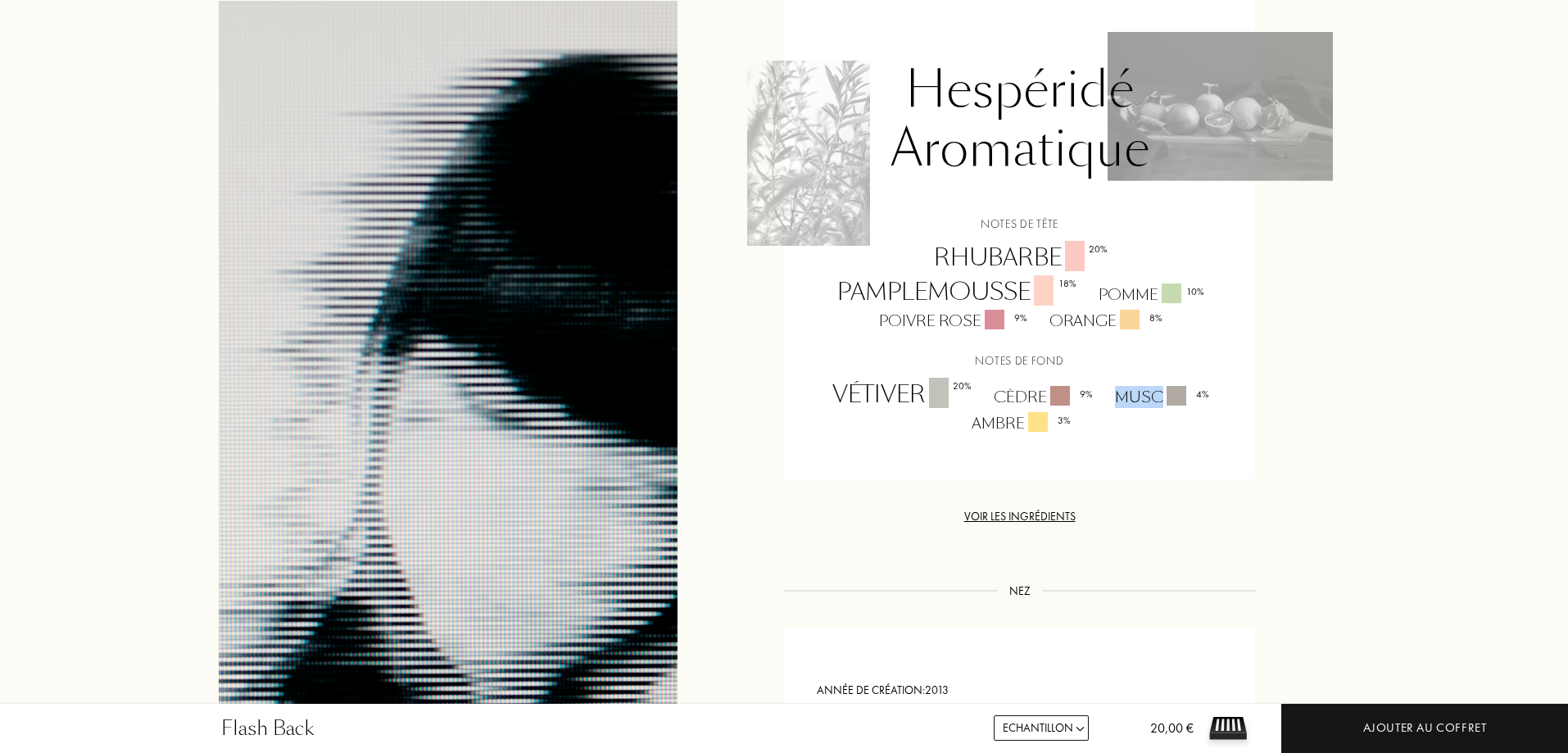
click at [1103, 408] on div "Vétiver 20 % Cèdre 9 % Musc 4 % Ambre 3 %" at bounding box center [1019, 406] width 446 height 57
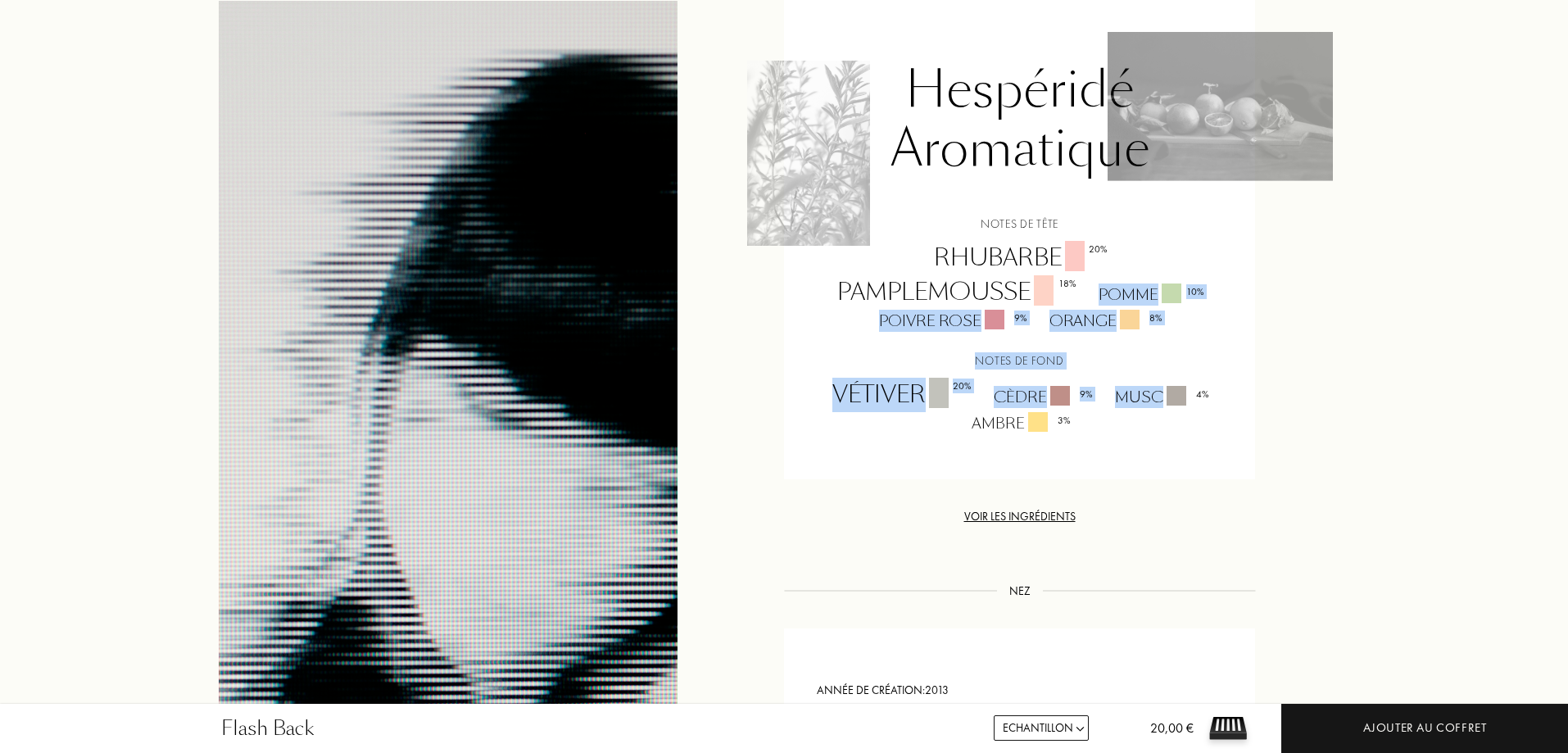
drag, startPoint x: 1103, startPoint y: 408, endPoint x: 1070, endPoint y: 256, distance: 155.5
click at [1076, 265] on div "Notes de tête Rhubarbe 20 % Pamplemousse 18 % Pomme 10 % Poivre rose 9 % Orange…" at bounding box center [1019, 325] width 446 height 219
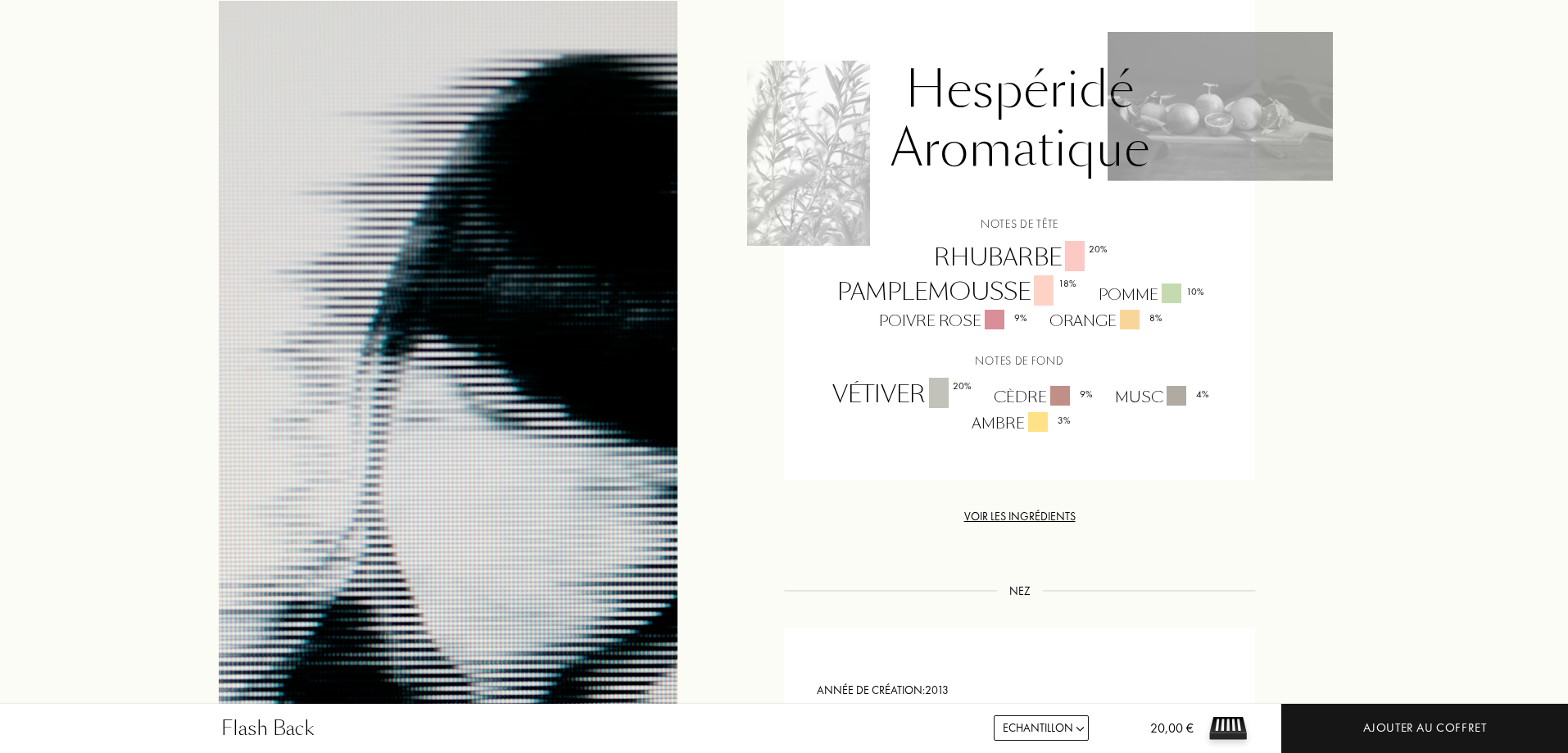
click at [1065, 249] on div "Rhubarbe 20 %" at bounding box center [1019, 258] width 196 height 35
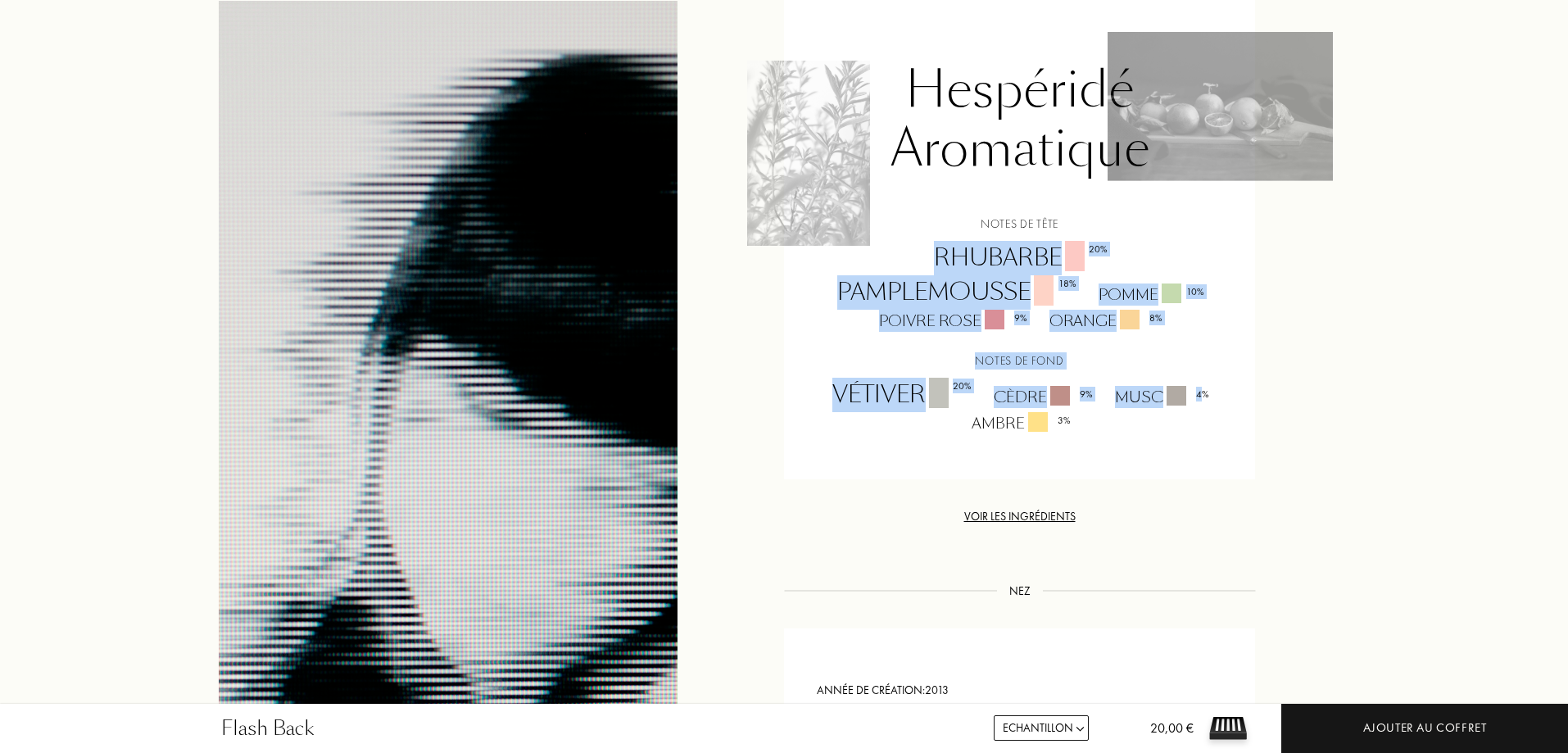
drag, startPoint x: 1065, startPoint y: 249, endPoint x: 1070, endPoint y: 434, distance: 185.1
click at [1070, 424] on div "Notes de tête Rhubarbe 20 % Pamplemousse 18 % Pomme 10 % Poivre rose 9 % Orange…" at bounding box center [1019, 325] width 446 height 219
click at [1066, 453] on div "Pyramide / Profil / Usage Hespéridé Aromatique Notes de tête Rhubarbe 20 % Pamp…" at bounding box center [1019, 217] width 471 height 525
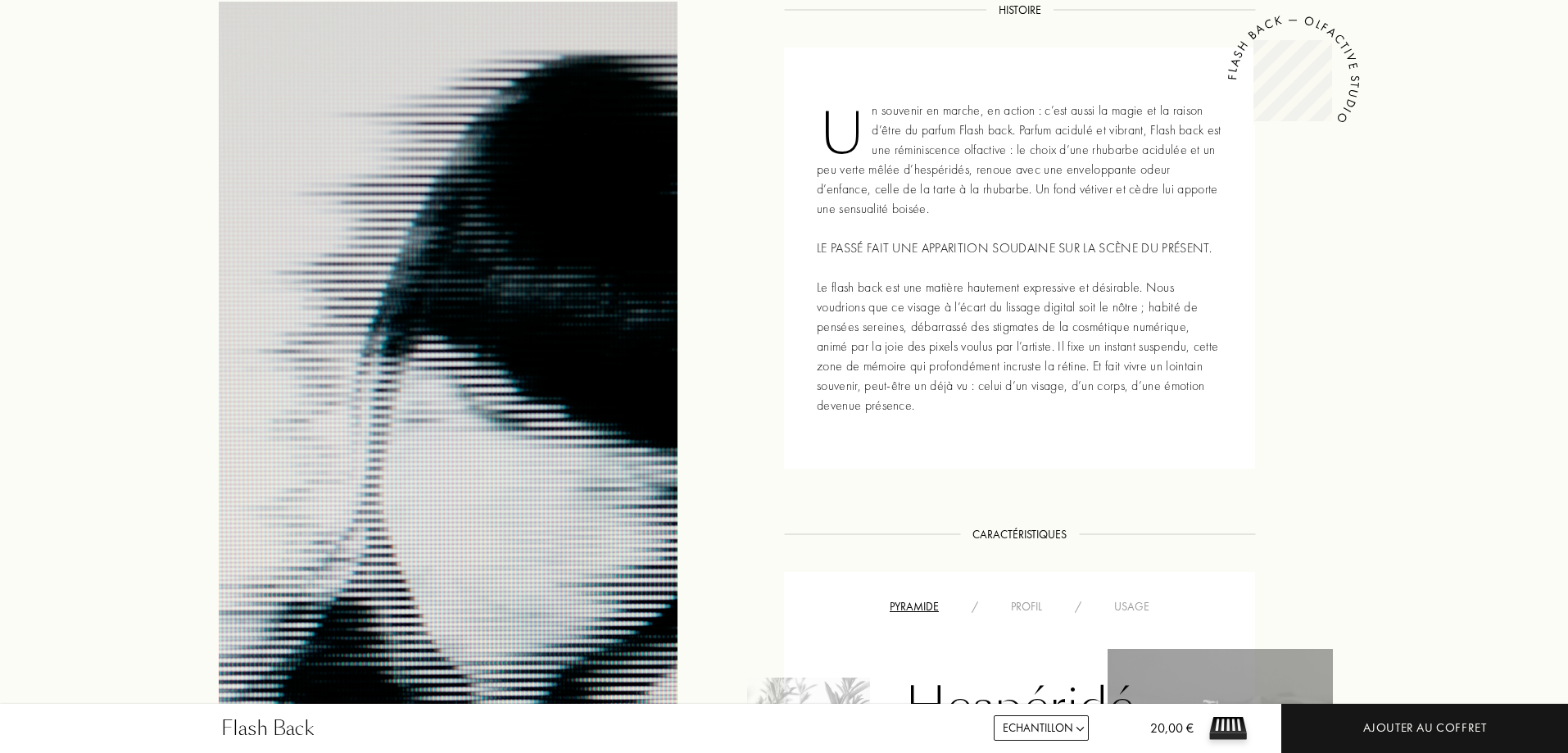
scroll to position [573, 0]
